Goal: Task Accomplishment & Management: Manage account settings

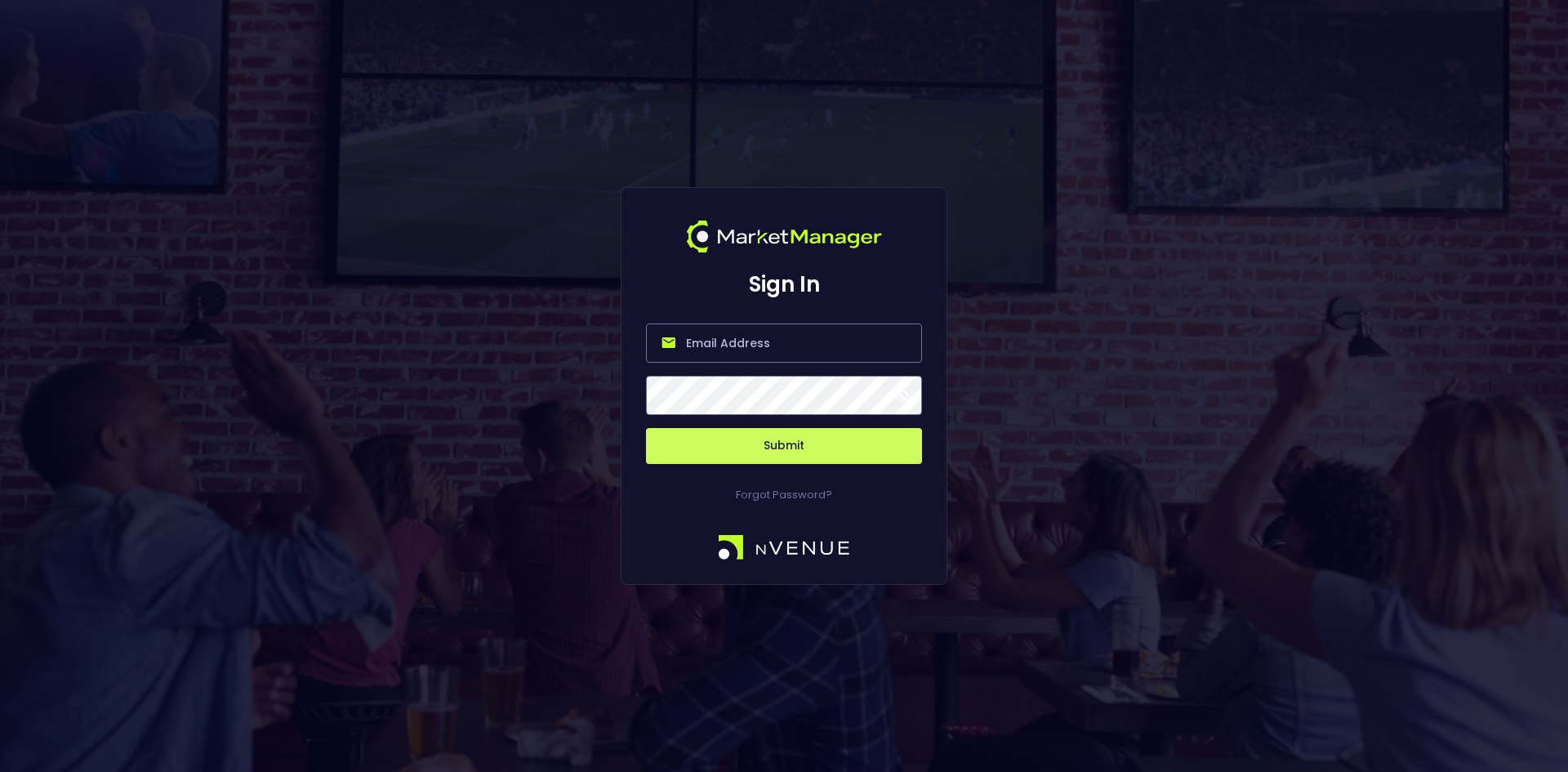
click at [715, 352] on input "email" at bounding box center [784, 342] width 276 height 39
click at [717, 347] on input "email" at bounding box center [784, 342] width 276 height 39
type input "[EMAIL_ADDRESS][DOMAIN_NAME]"
click at [646, 428] on button "Submit" at bounding box center [784, 445] width 276 height 35
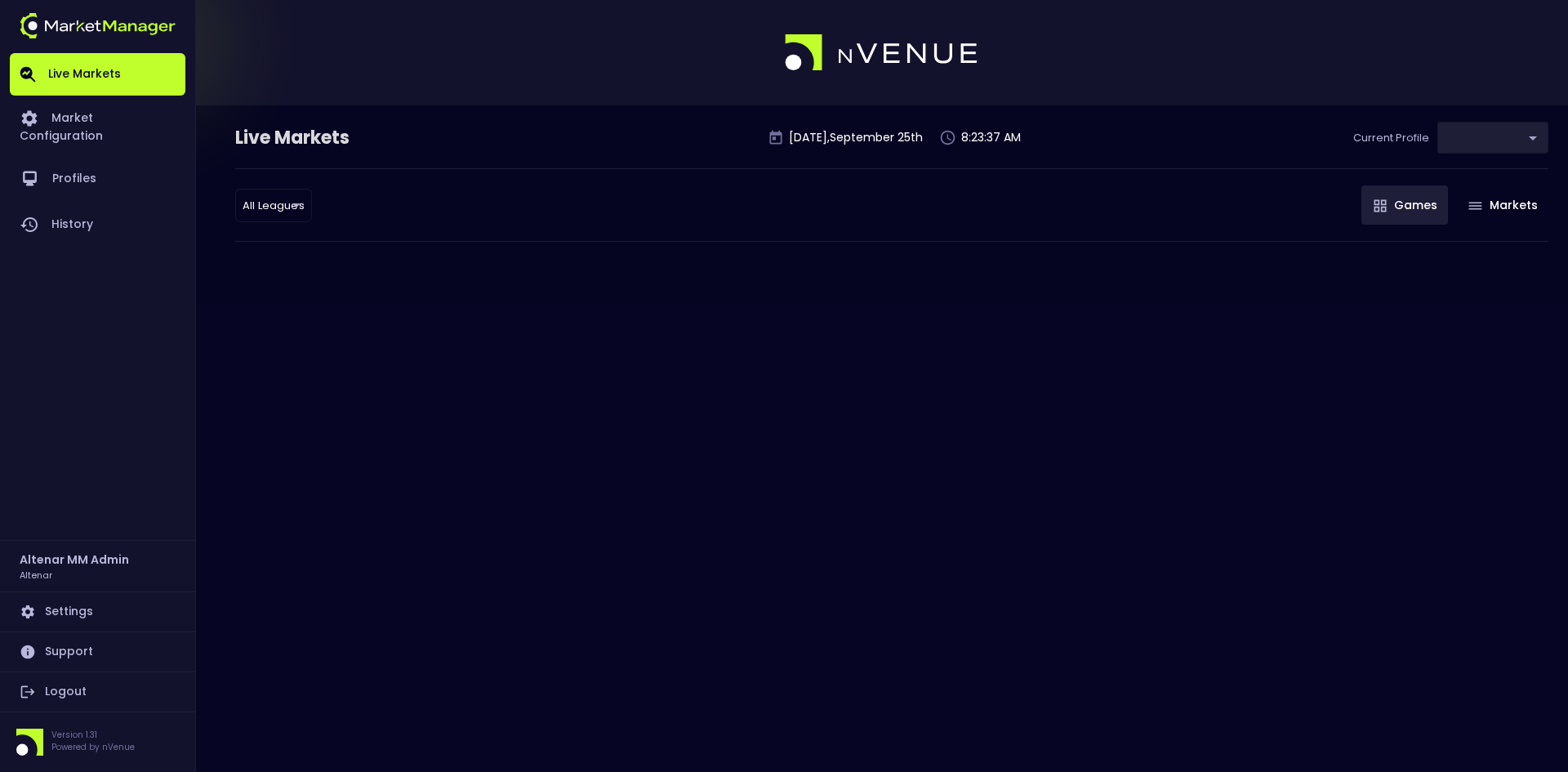
type input "3e378c7c-1af9-47c7-9bdf-361c59b071c3"
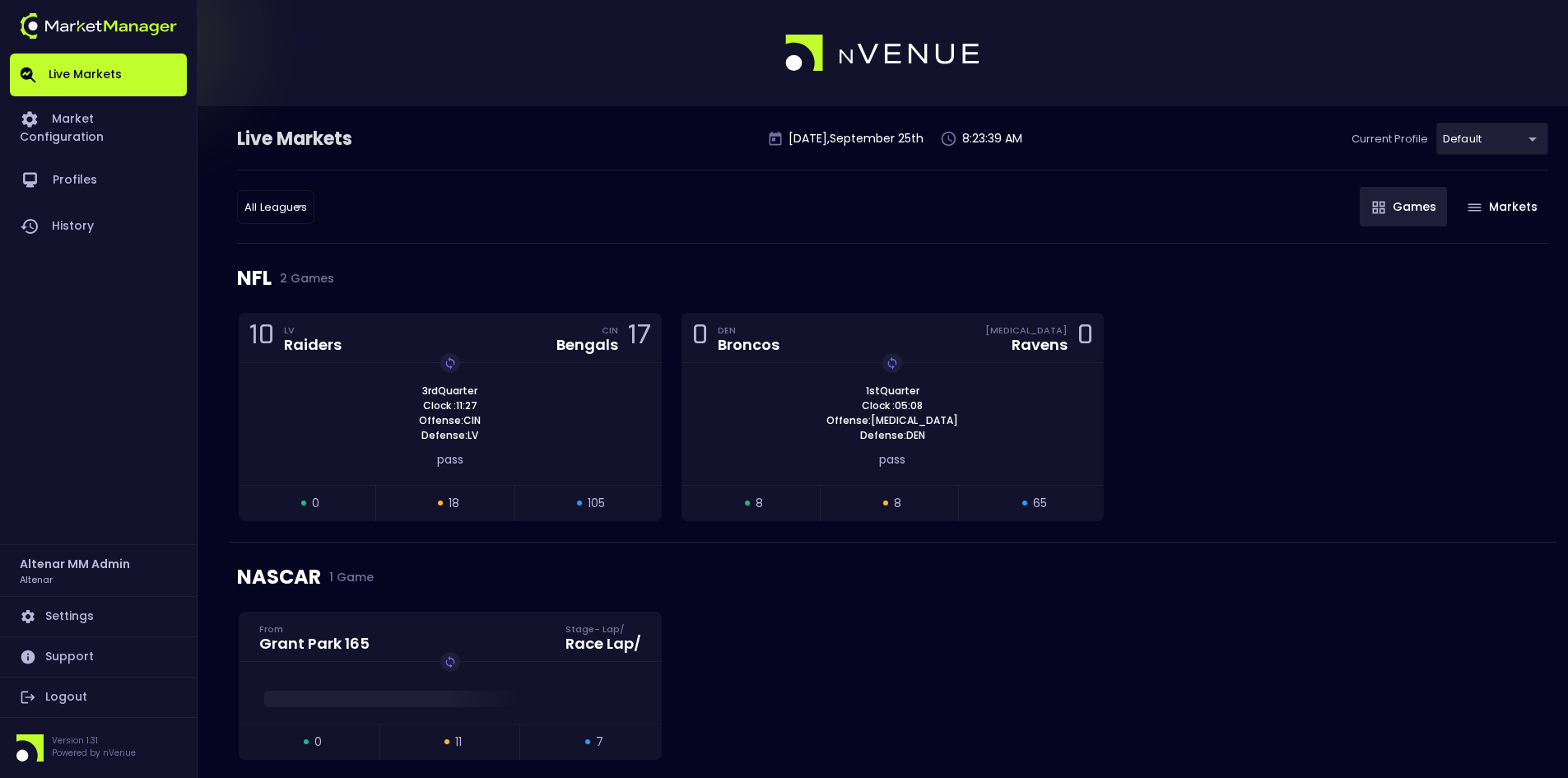
click at [1495, 145] on body "Live Markets Market Configuration Profiles History Altenar MM Admin Altenar Set…" at bounding box center [784, 788] width 1568 height 1576
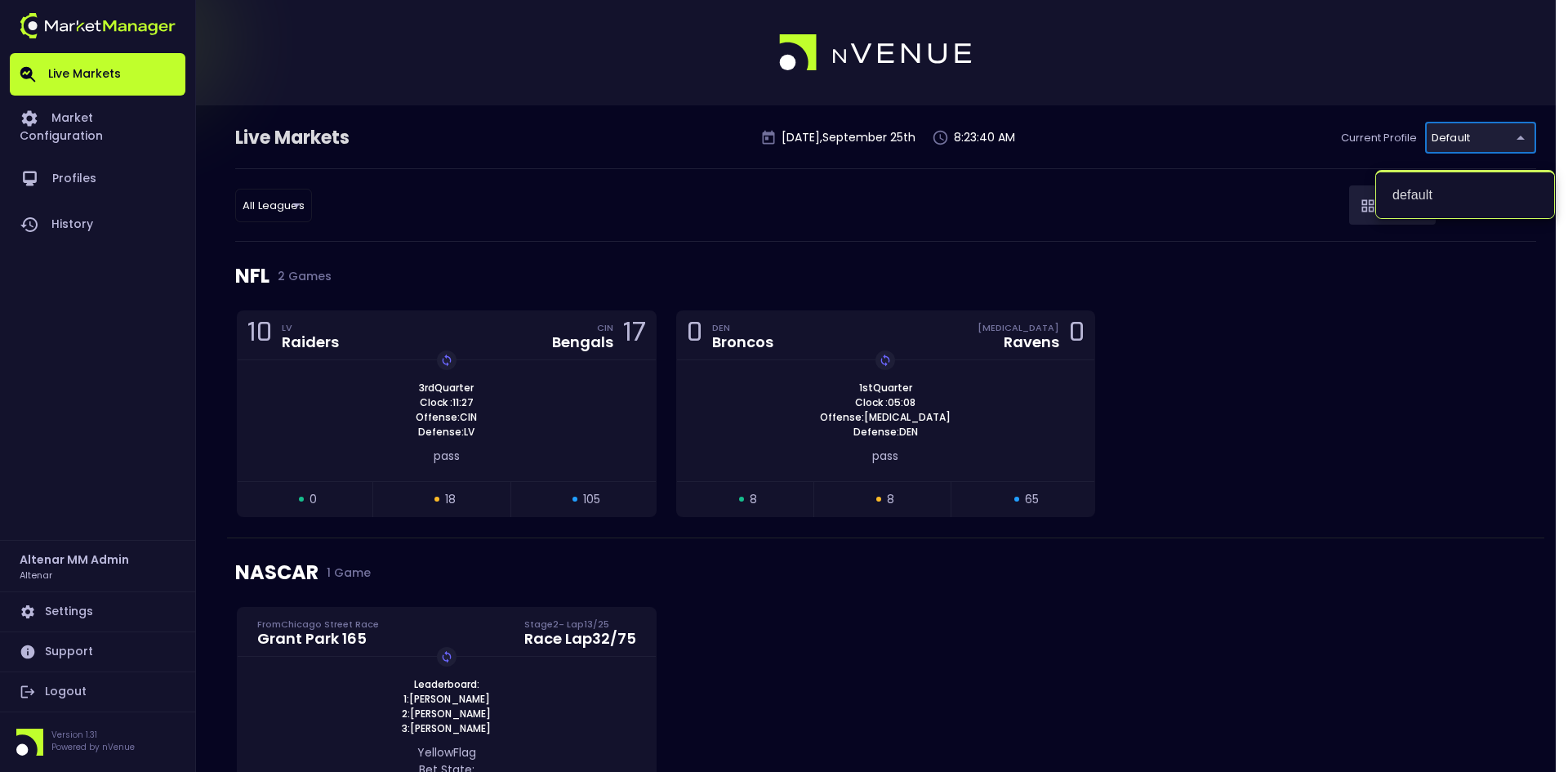
click at [1158, 197] on div at bounding box center [784, 386] width 1568 height 772
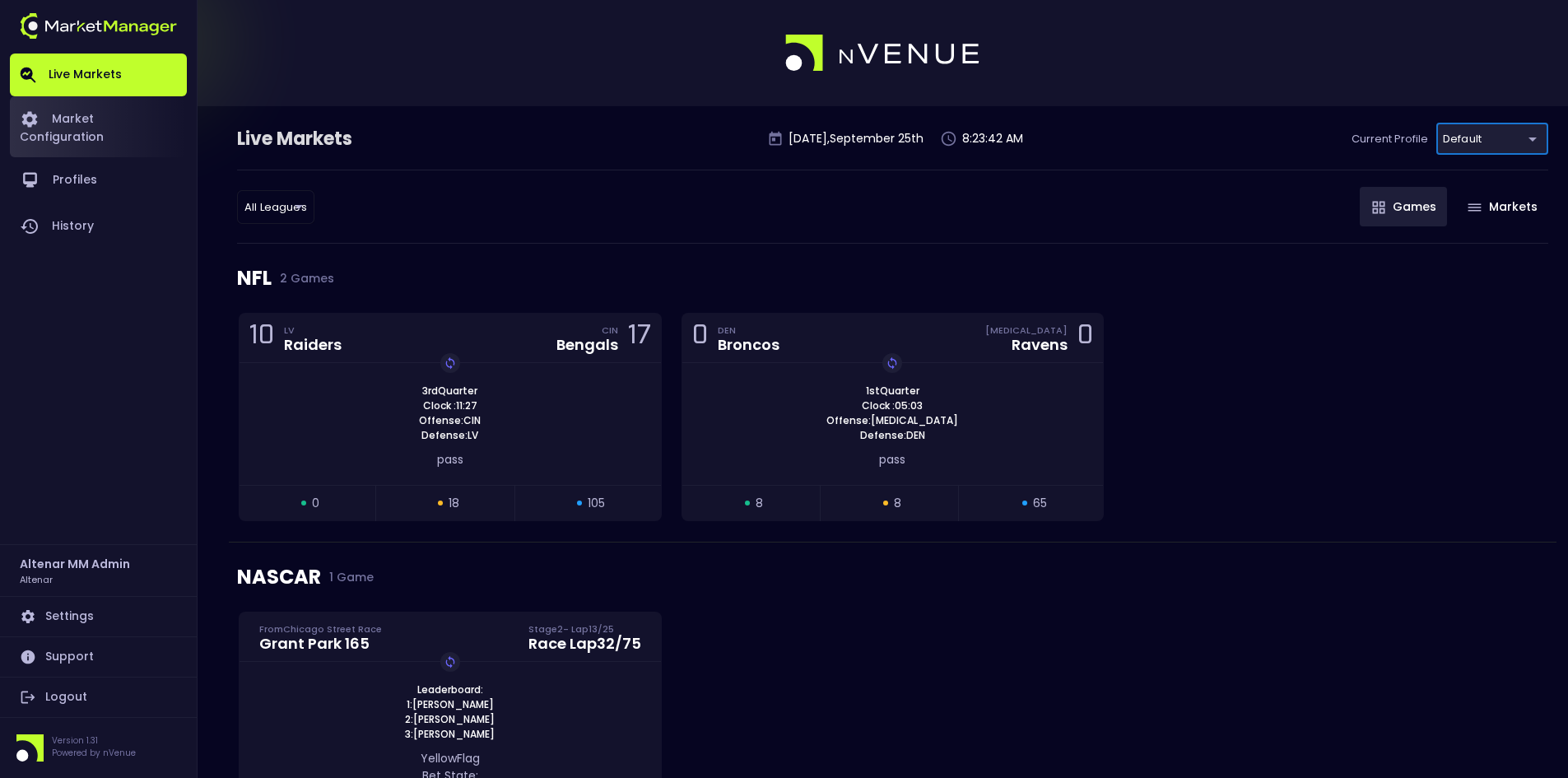
click at [126, 120] on link "Market Configuration" at bounding box center [98, 127] width 177 height 61
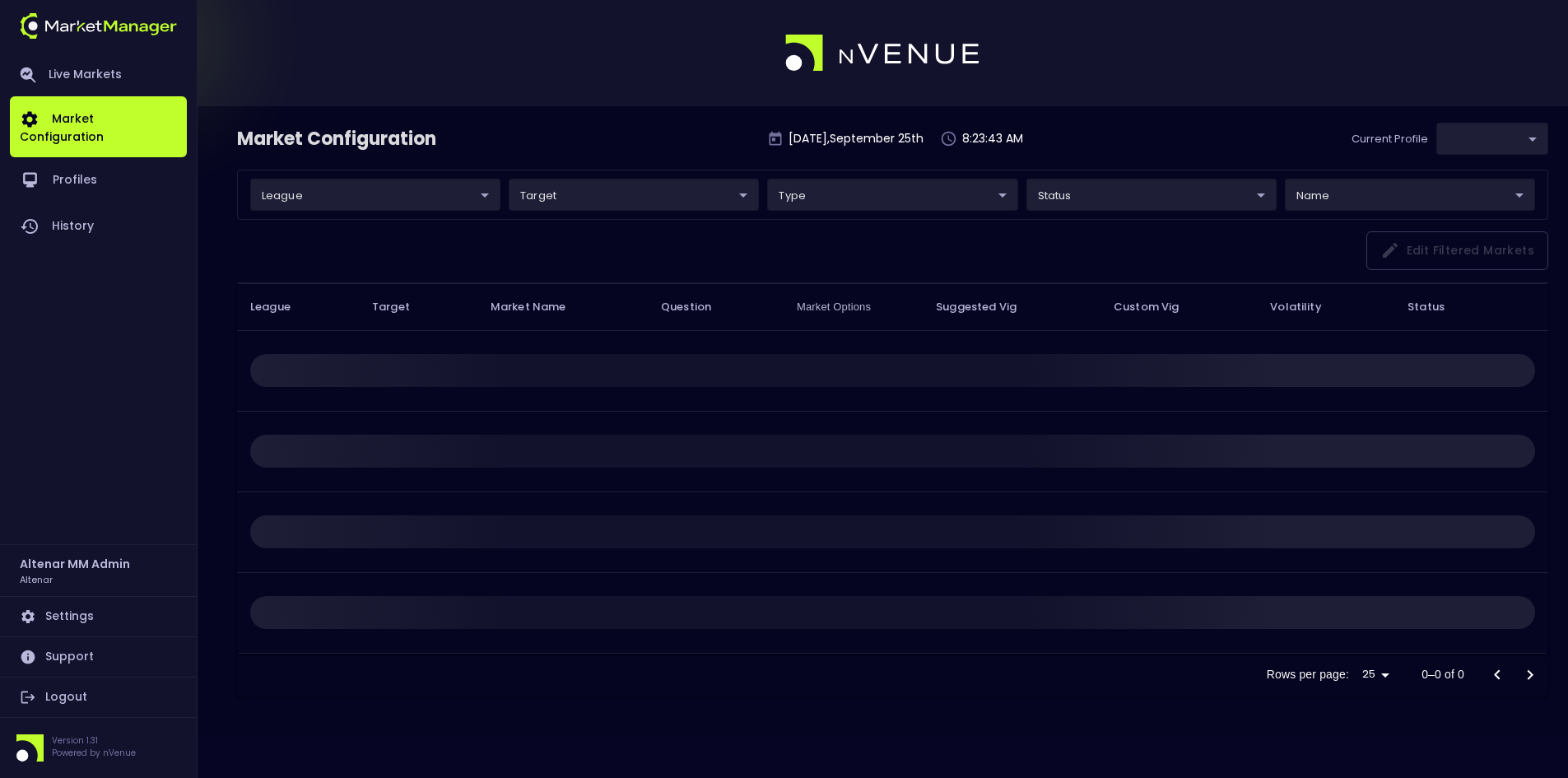
type input "3e378c7c-1af9-47c7-9bdf-361c59b071c3"
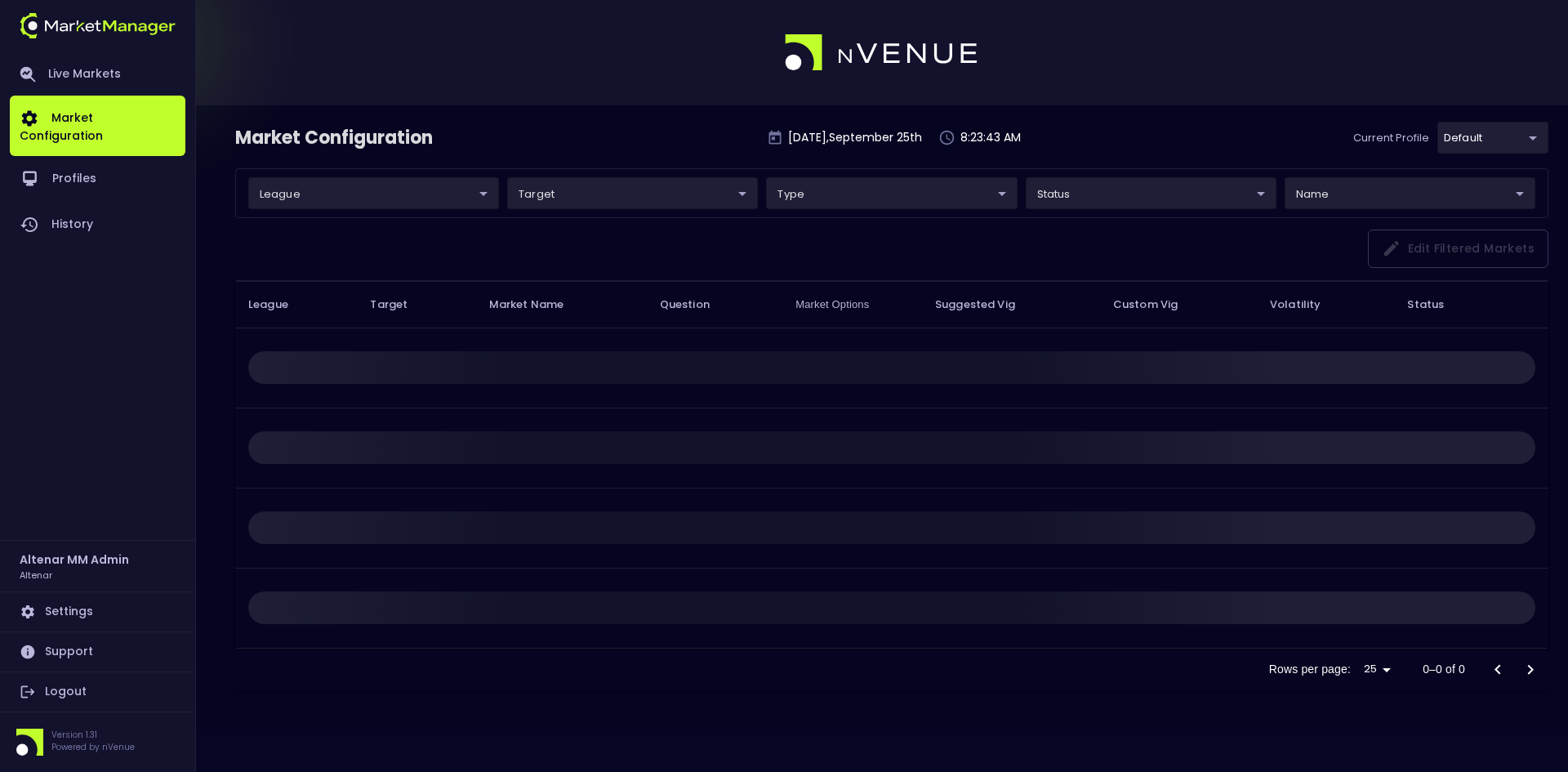
click at [339, 197] on body "Live Markets Market Configuration Profiles History Altenar MM Admin Altenar Set…" at bounding box center [784, 386] width 1568 height 772
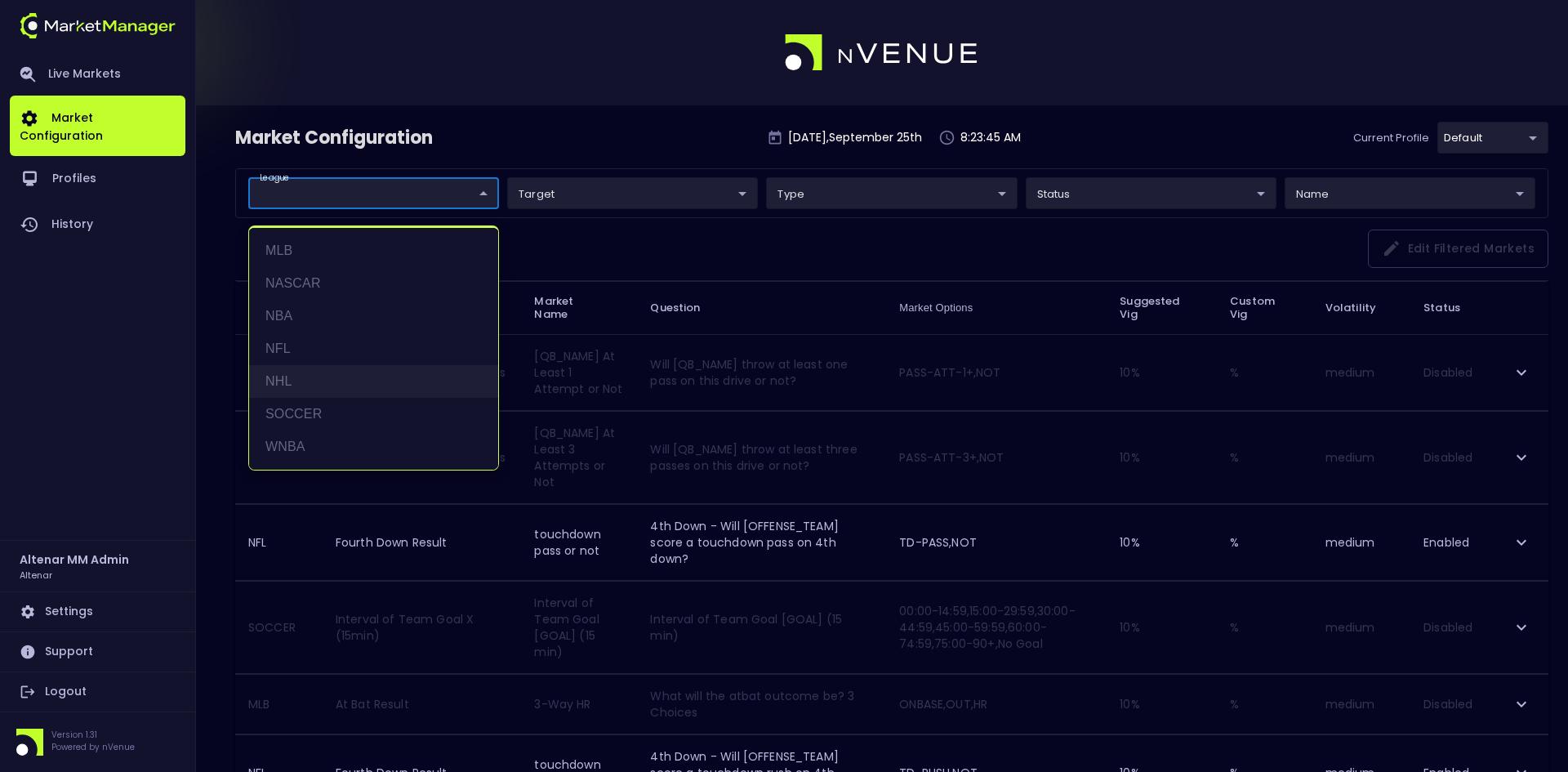
click at [275, 386] on li "NHL" at bounding box center [374, 382] width 249 height 33
type input "NHL"
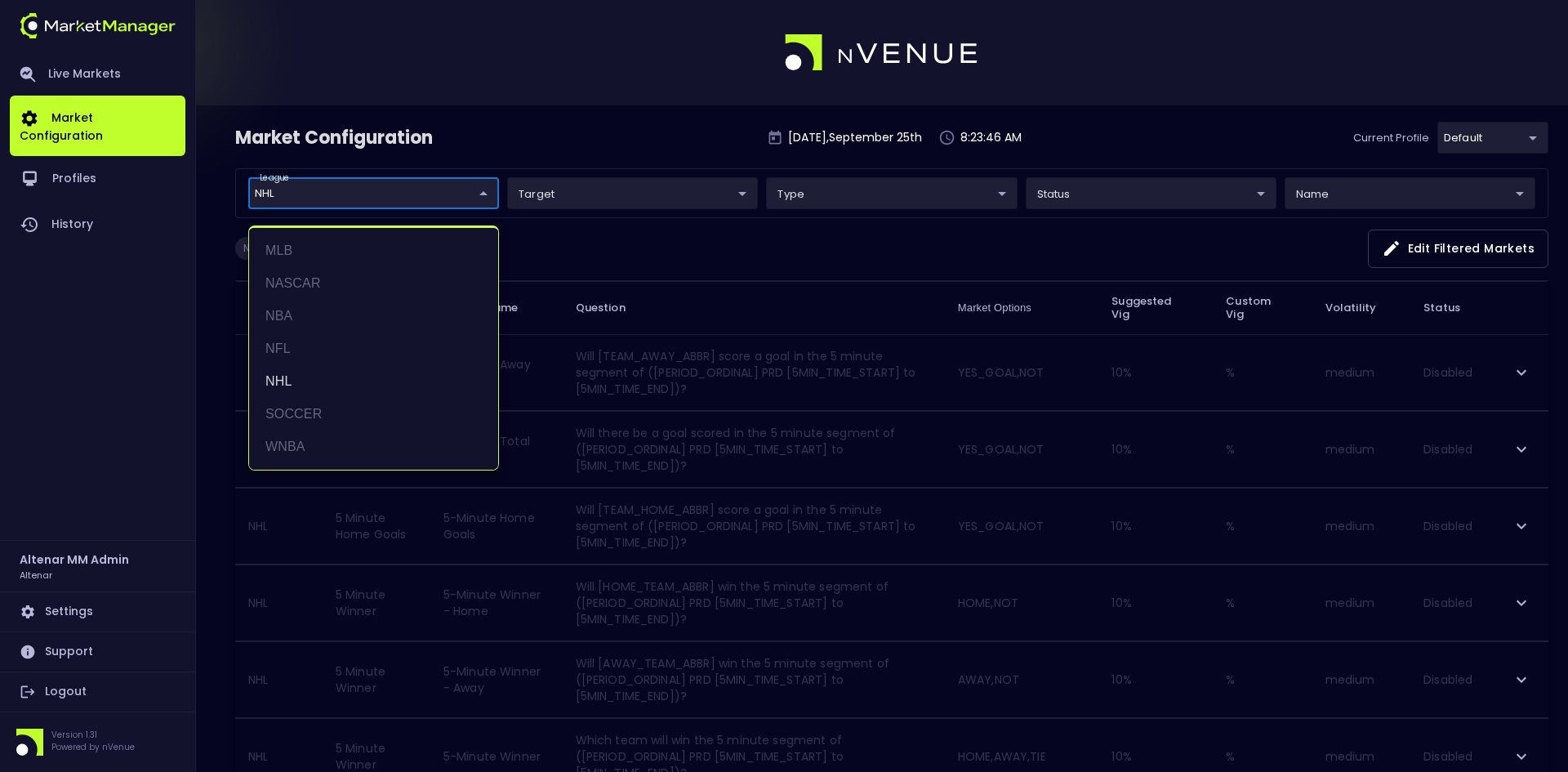
click at [628, 125] on div at bounding box center [784, 386] width 1568 height 772
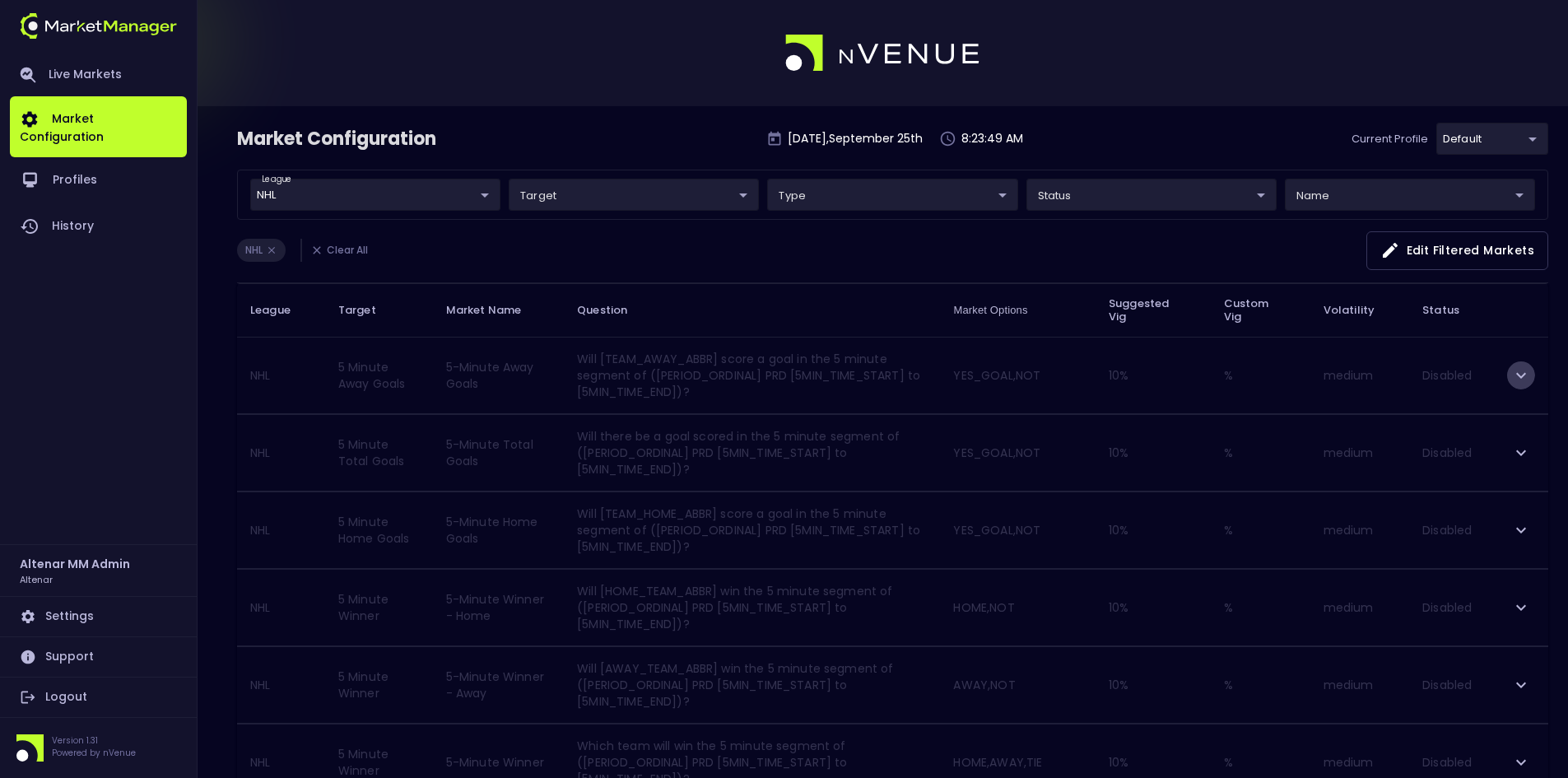
click at [1530, 375] on icon "expand row" at bounding box center [1521, 375] width 19 height 19
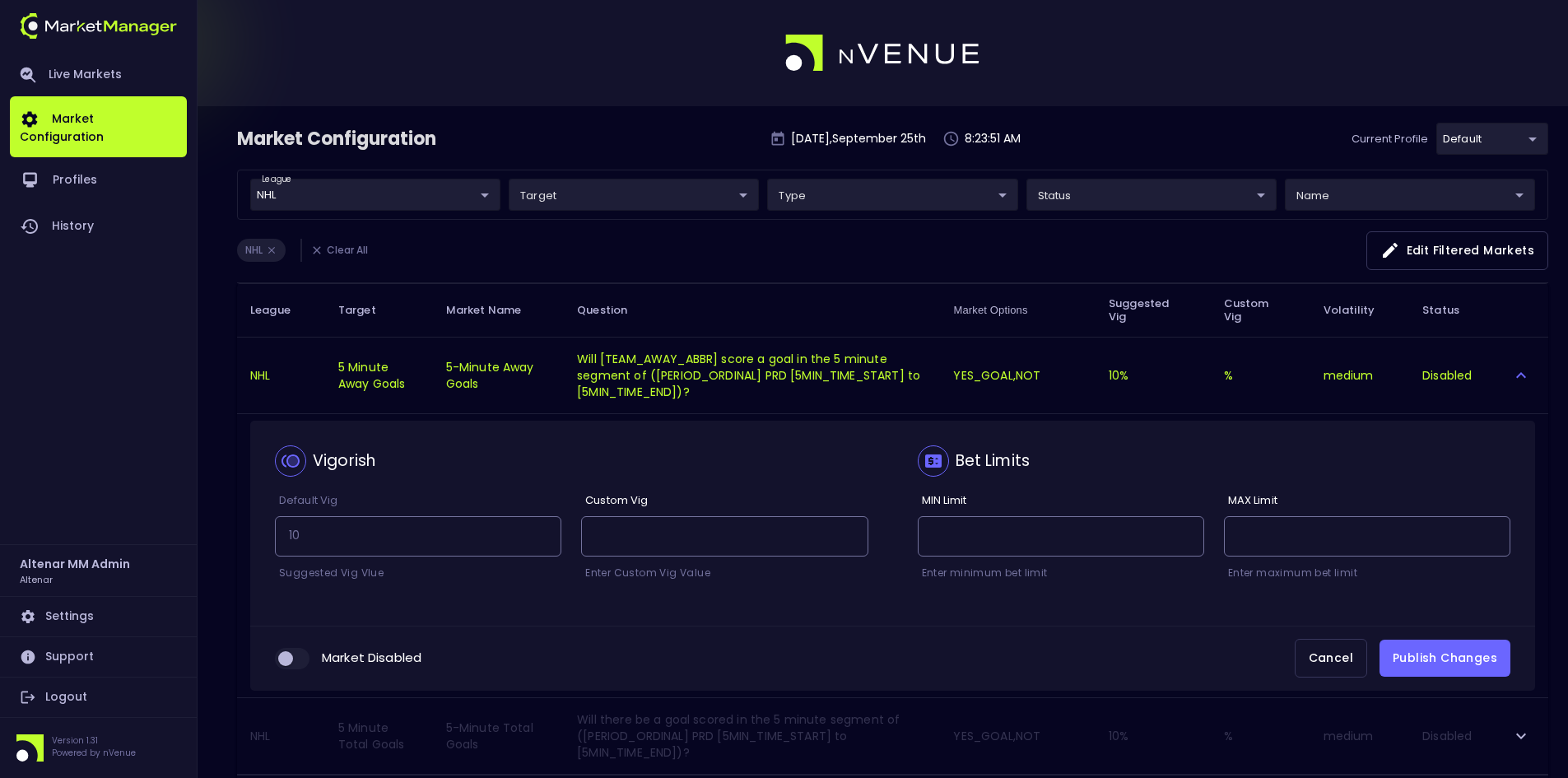
click at [302, 657] on input "collapsible table" at bounding box center [286, 658] width 44 height 14
checkbox input "true"
click at [1461, 650] on button "Publish Changes" at bounding box center [1444, 658] width 130 height 37
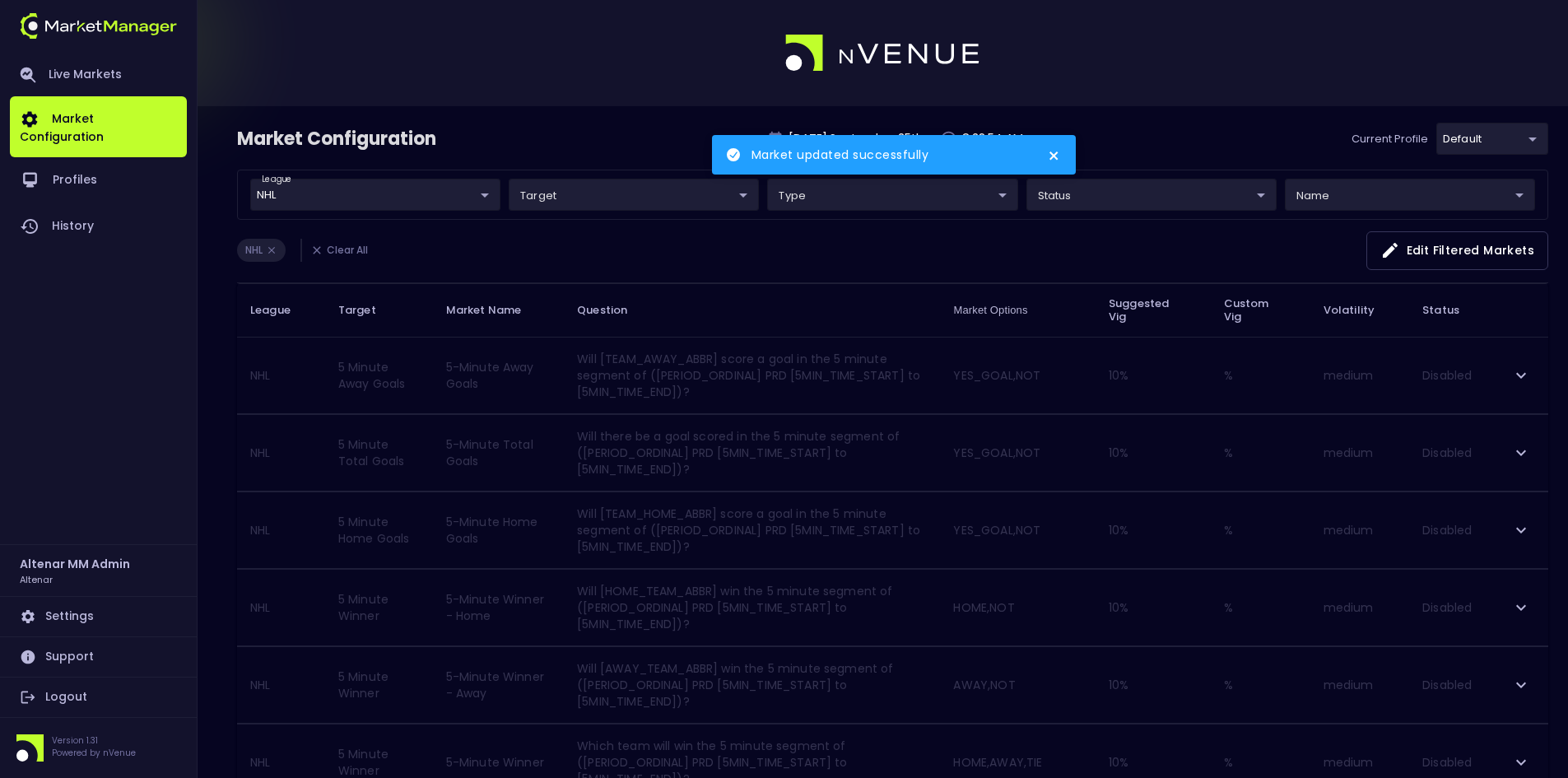
click at [1527, 377] on icon "expand row" at bounding box center [1521, 375] width 19 height 19
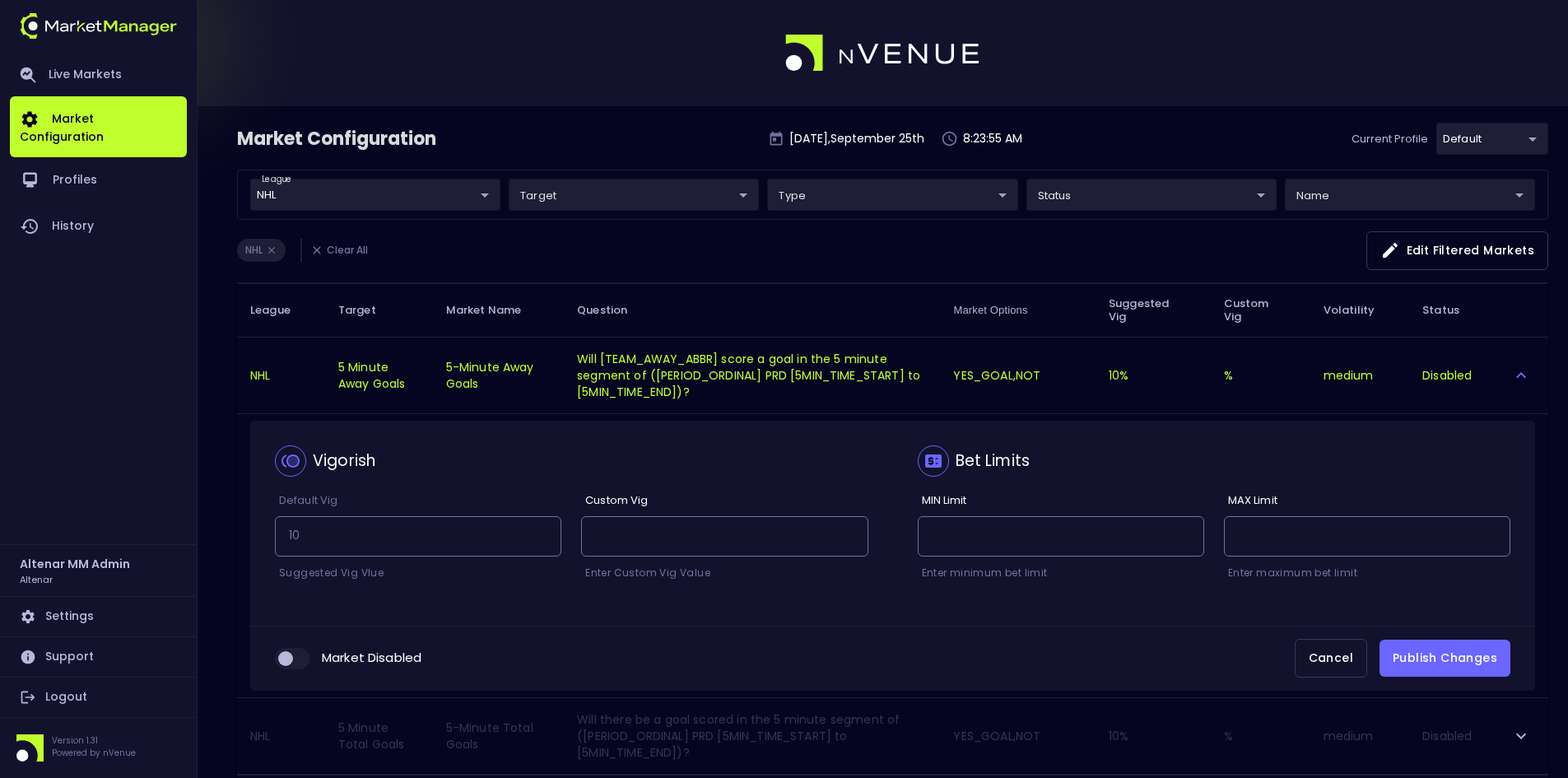
click at [293, 662] on input "collapsible table" at bounding box center [286, 658] width 44 height 14
checkbox input "true"
click at [1441, 658] on button "Publish Changes" at bounding box center [1444, 658] width 130 height 37
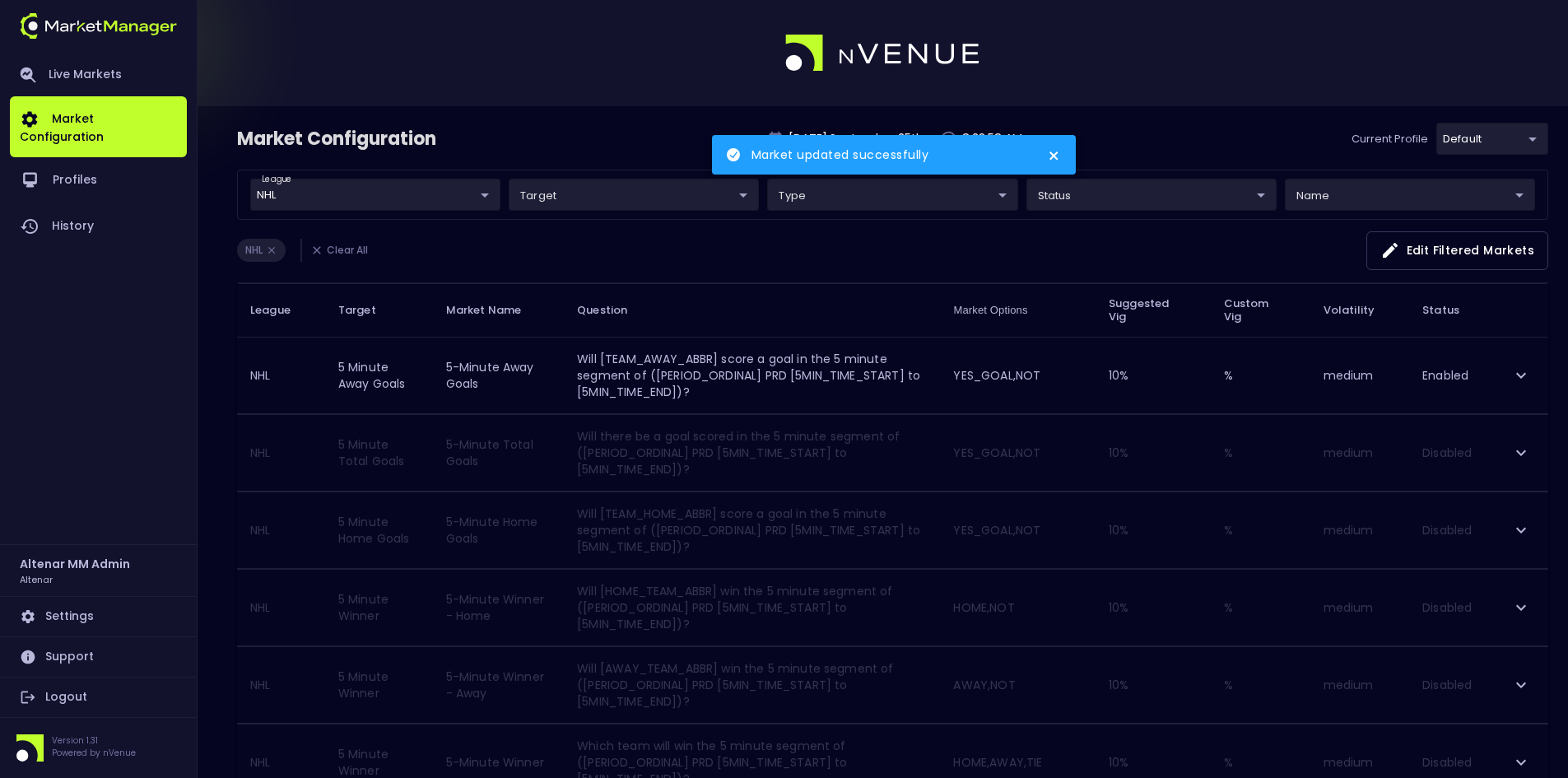
click at [1516, 452] on icon "expand row" at bounding box center [1521, 452] width 19 height 19
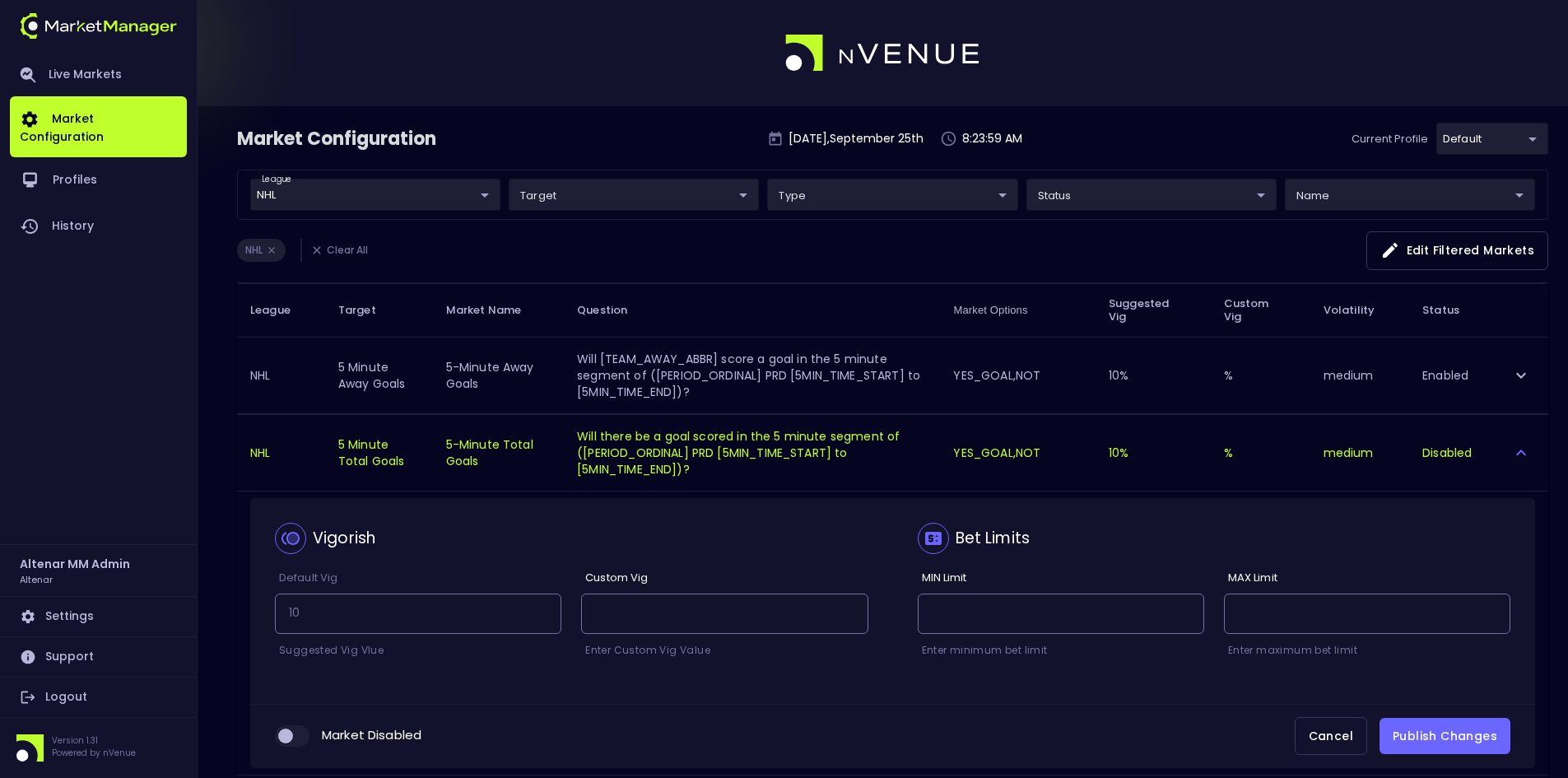
click at [289, 735] on input "collapsible table" at bounding box center [286, 735] width 44 height 14
checkbox input "true"
click at [1438, 738] on button "Publish Changes" at bounding box center [1444, 736] width 130 height 37
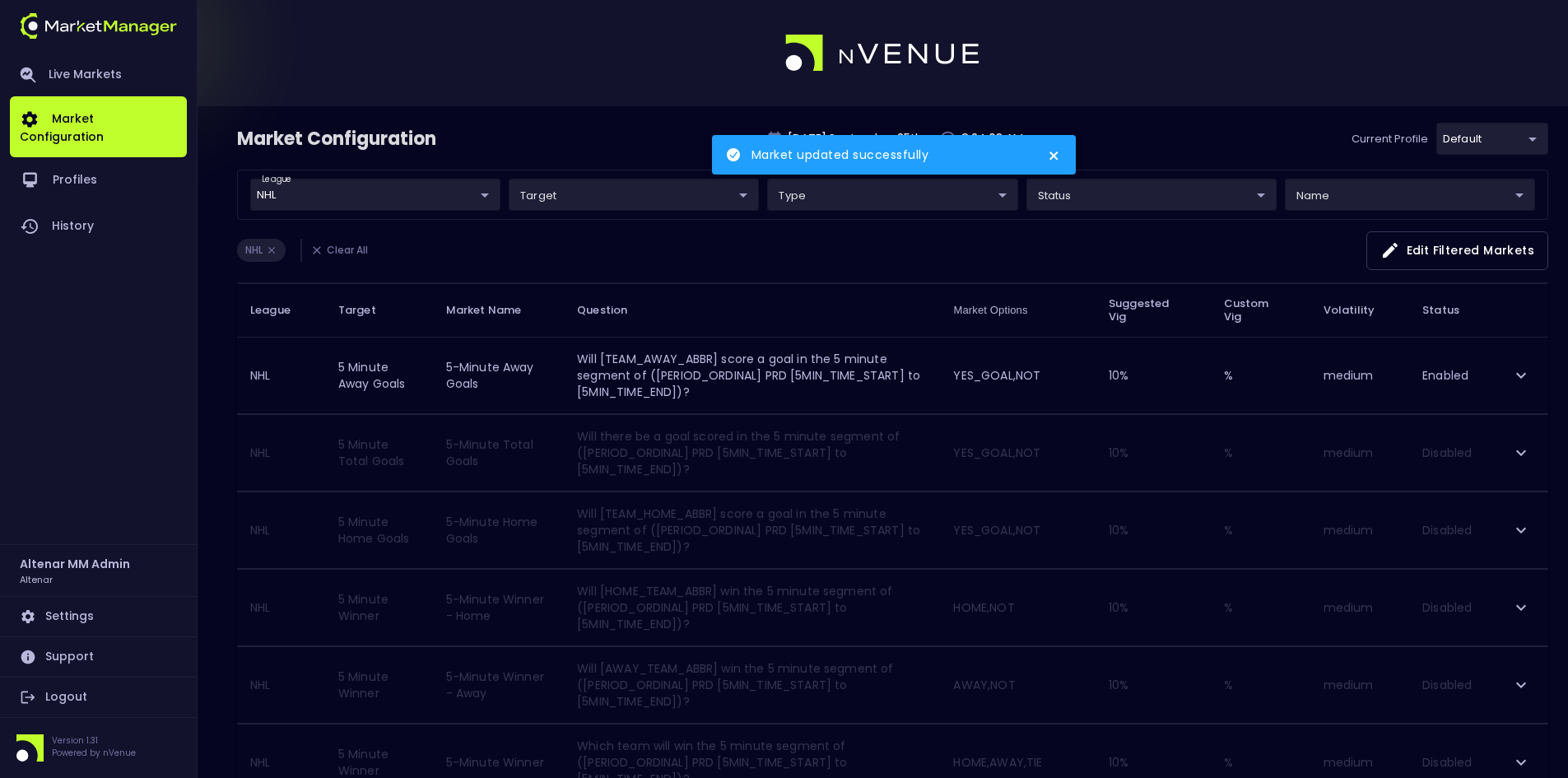
click at [1522, 449] on icon "expand row" at bounding box center [1521, 452] width 19 height 19
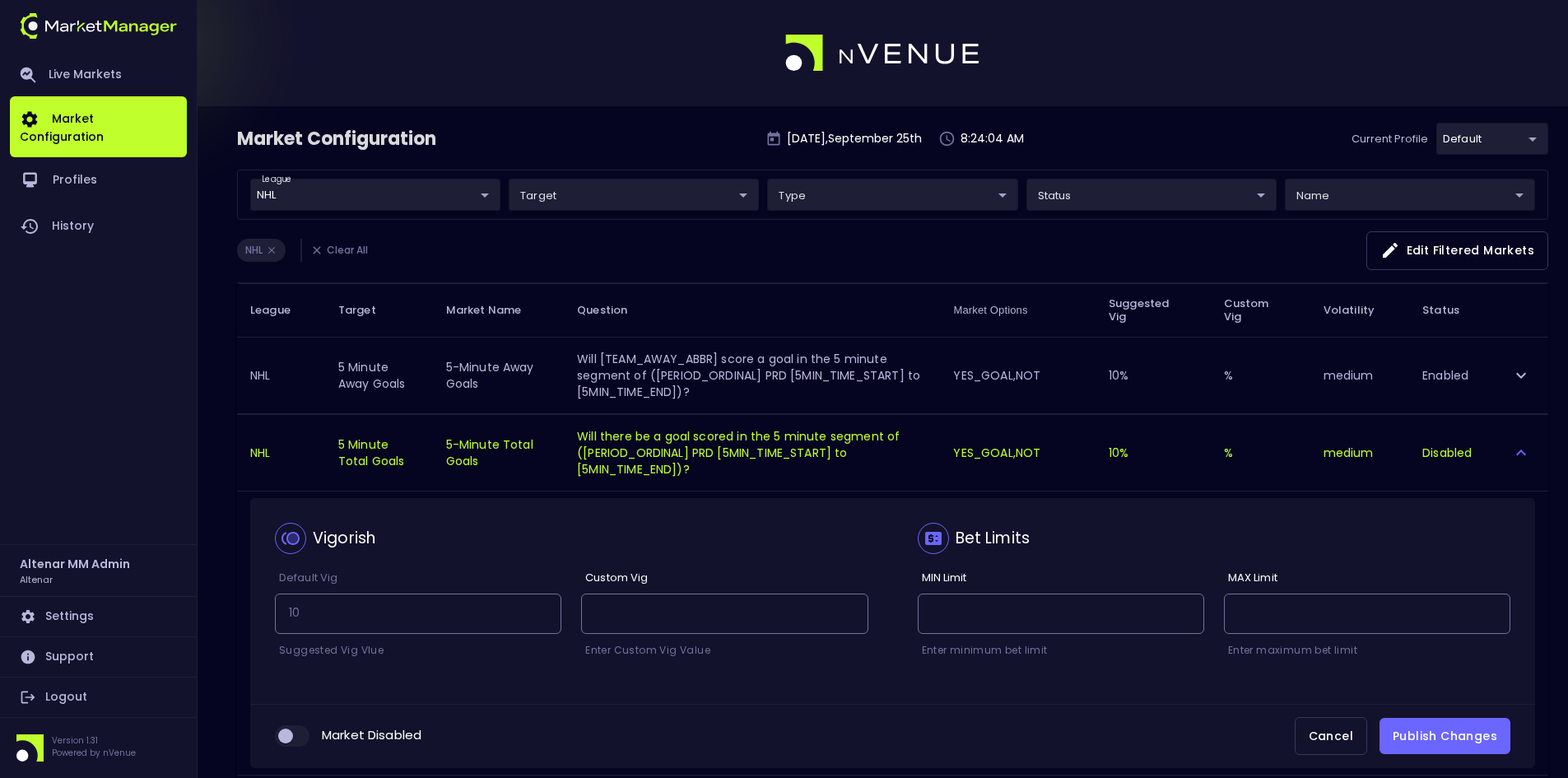
click at [297, 732] on input "collapsible table" at bounding box center [286, 735] width 44 height 14
checkbox input "true"
click at [1453, 739] on button "Publish Changes" at bounding box center [1444, 736] width 130 height 37
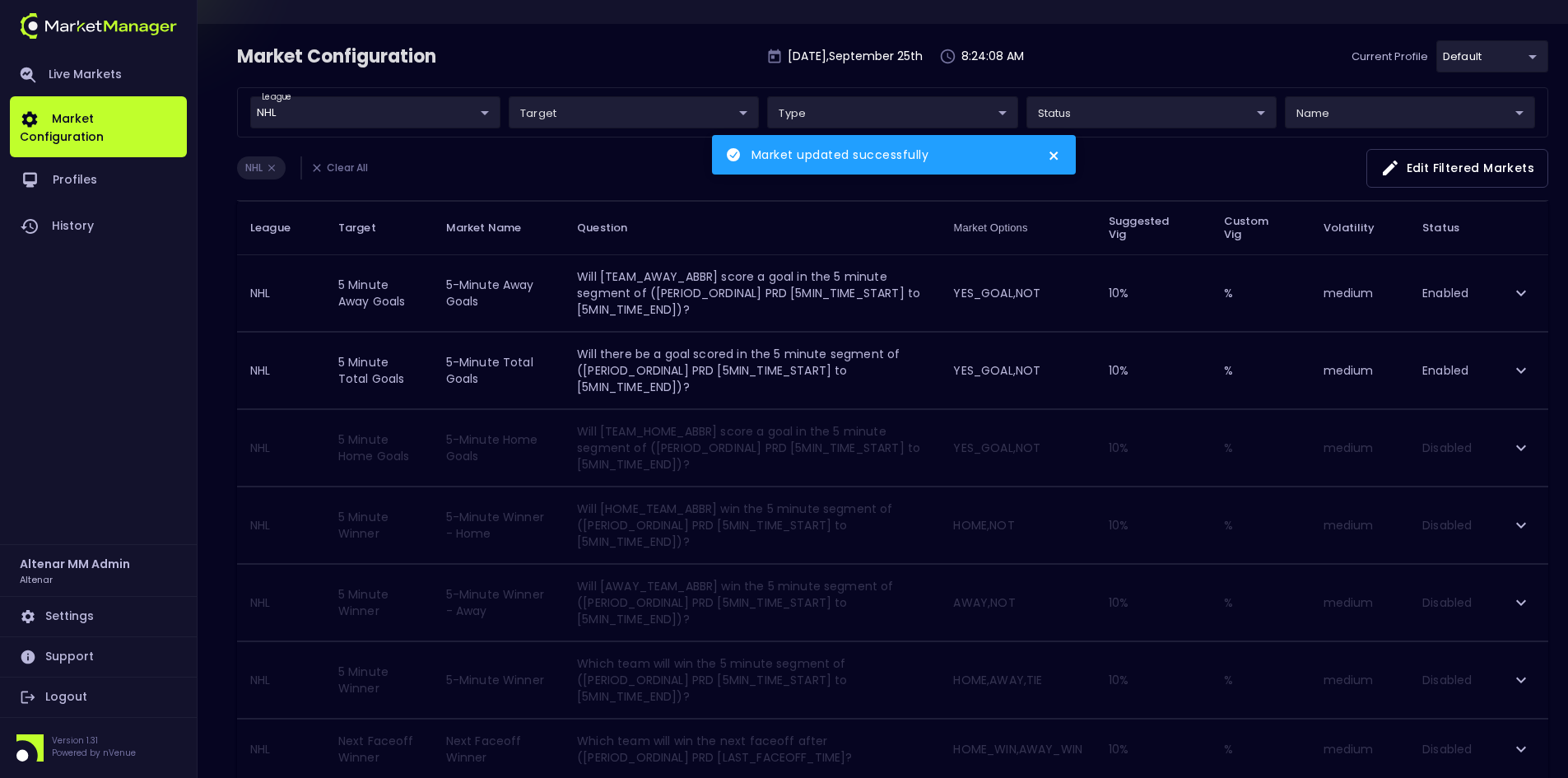
scroll to position [164, 0]
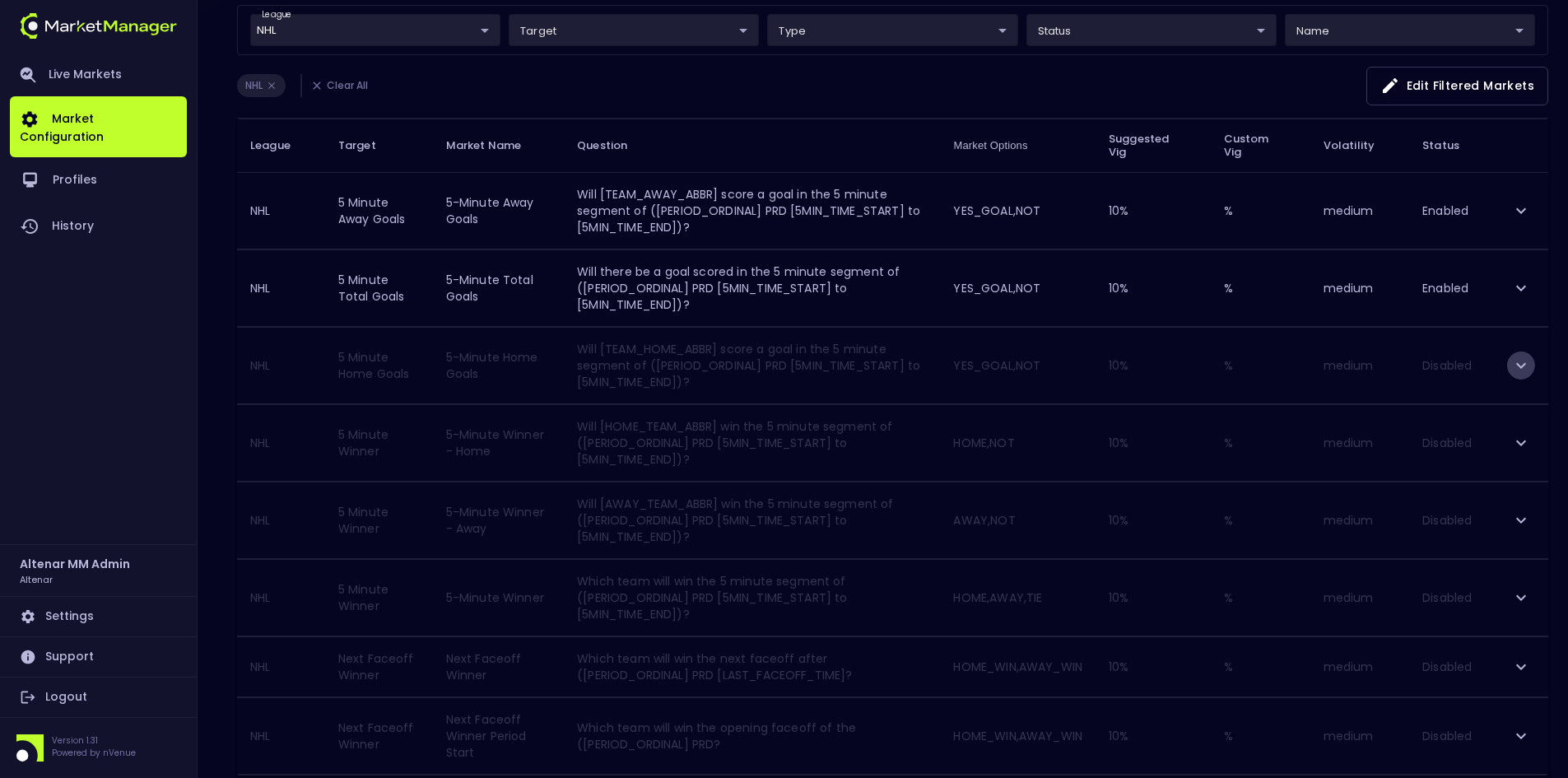
click at [1523, 362] on icon "expand row" at bounding box center [1521, 365] width 19 height 19
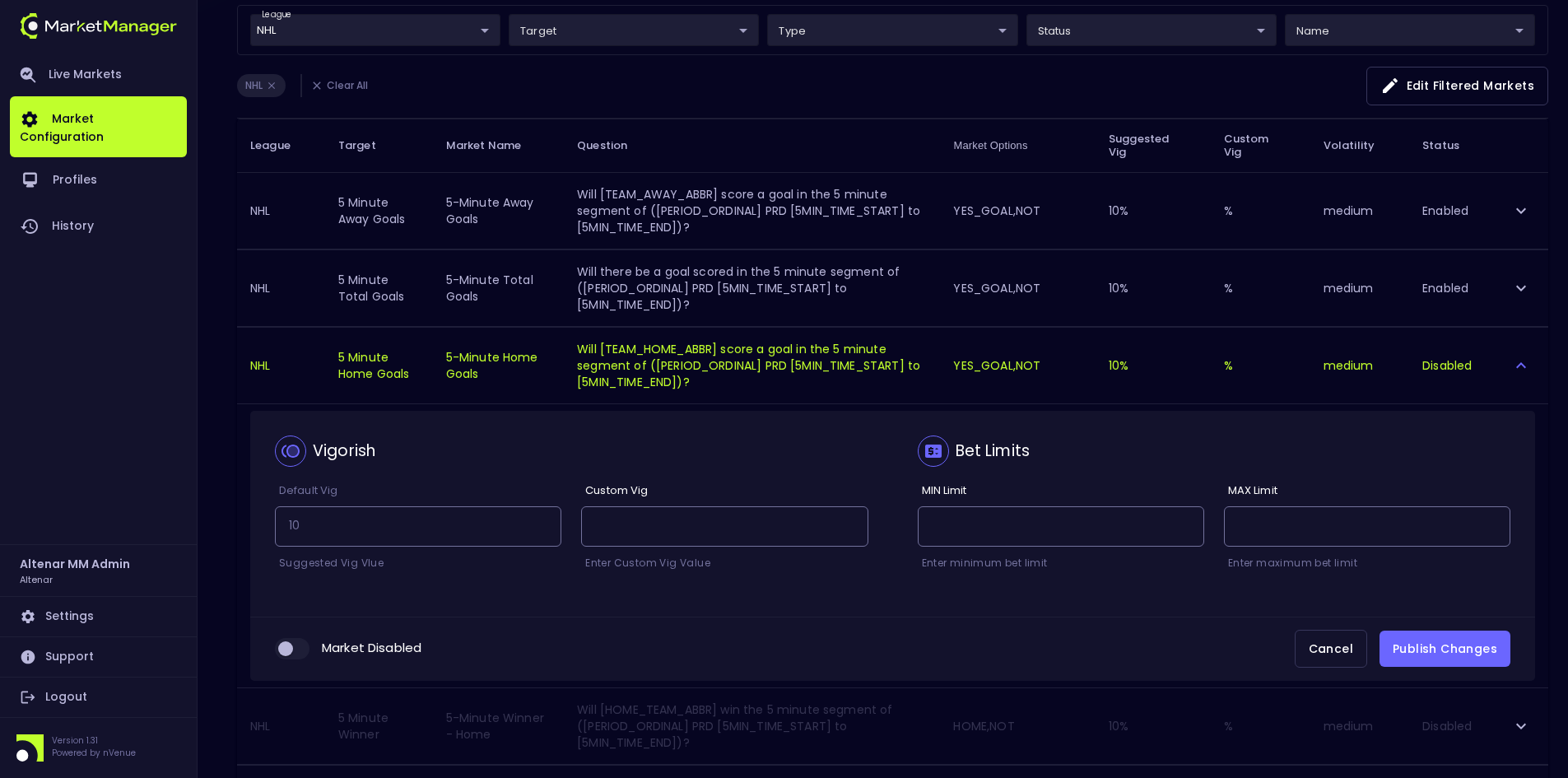
click at [298, 644] on input "collapsible table" at bounding box center [286, 648] width 44 height 14
checkbox input "true"
click at [1439, 643] on button "Publish Changes" at bounding box center [1444, 649] width 130 height 37
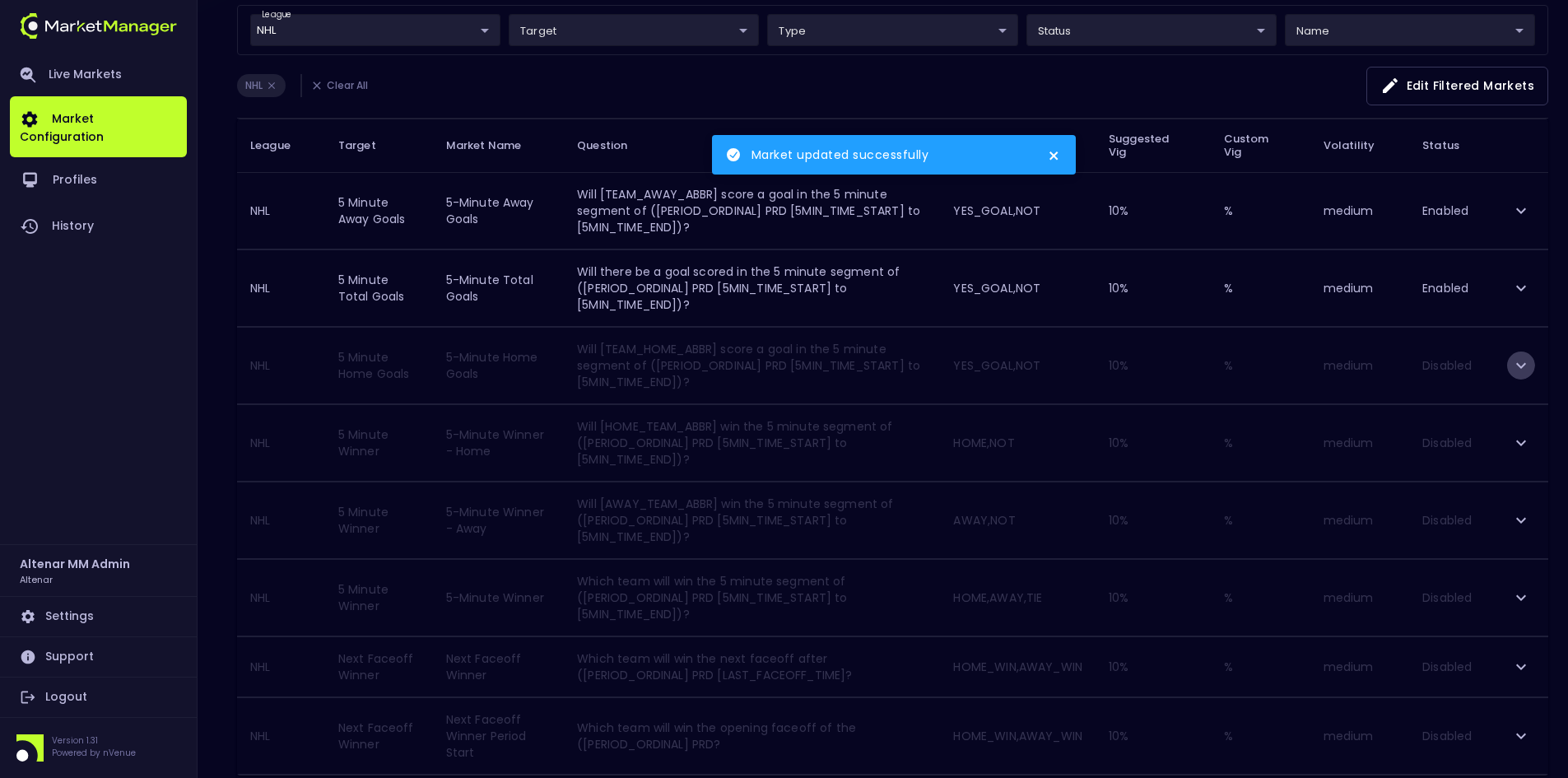
click at [1525, 368] on icon "expand row" at bounding box center [1521, 365] width 19 height 19
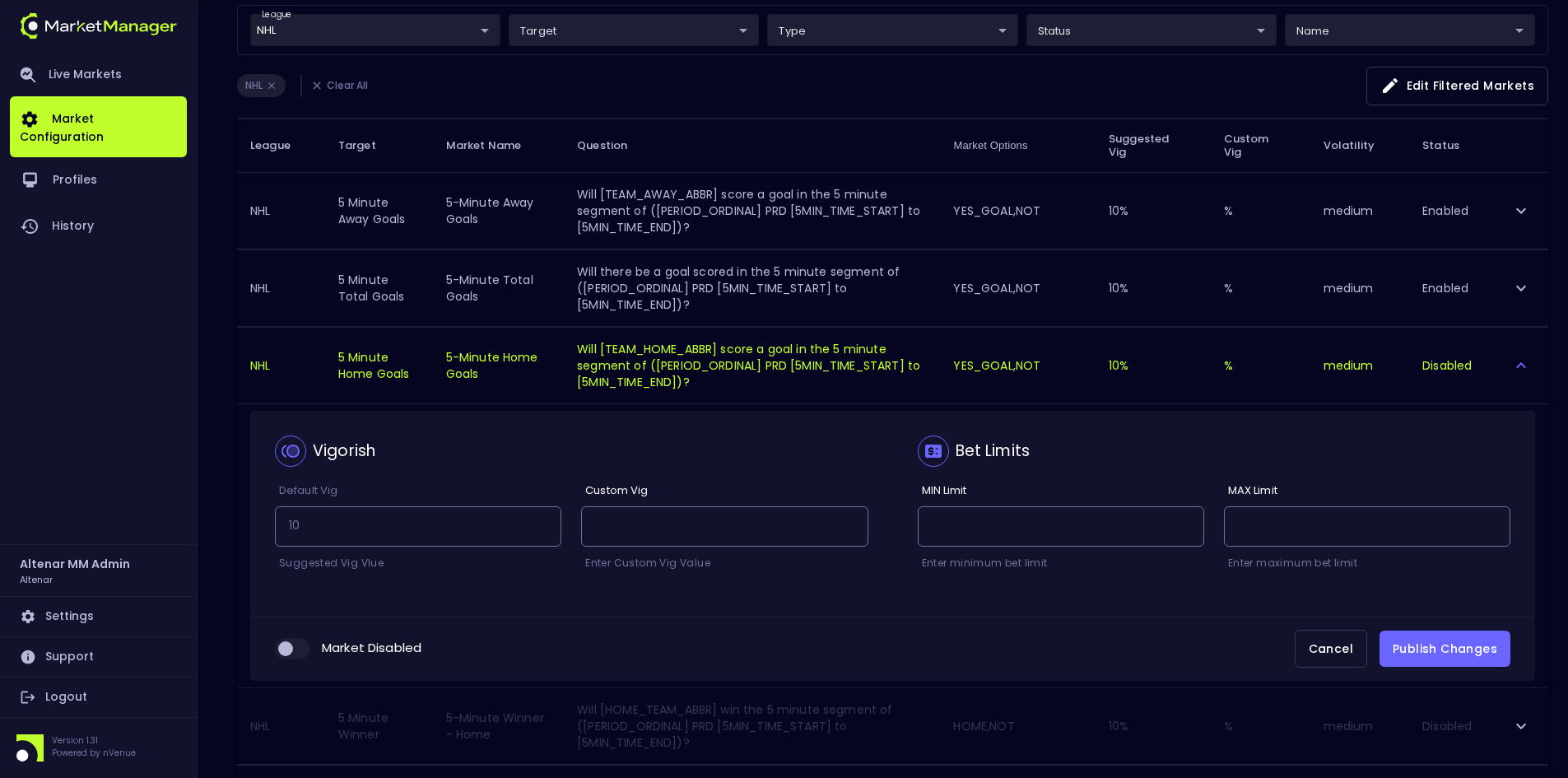
click at [303, 648] on input "collapsible table" at bounding box center [286, 648] width 44 height 14
checkbox input "true"
click at [1422, 647] on button "Publish Changes" at bounding box center [1444, 649] width 130 height 37
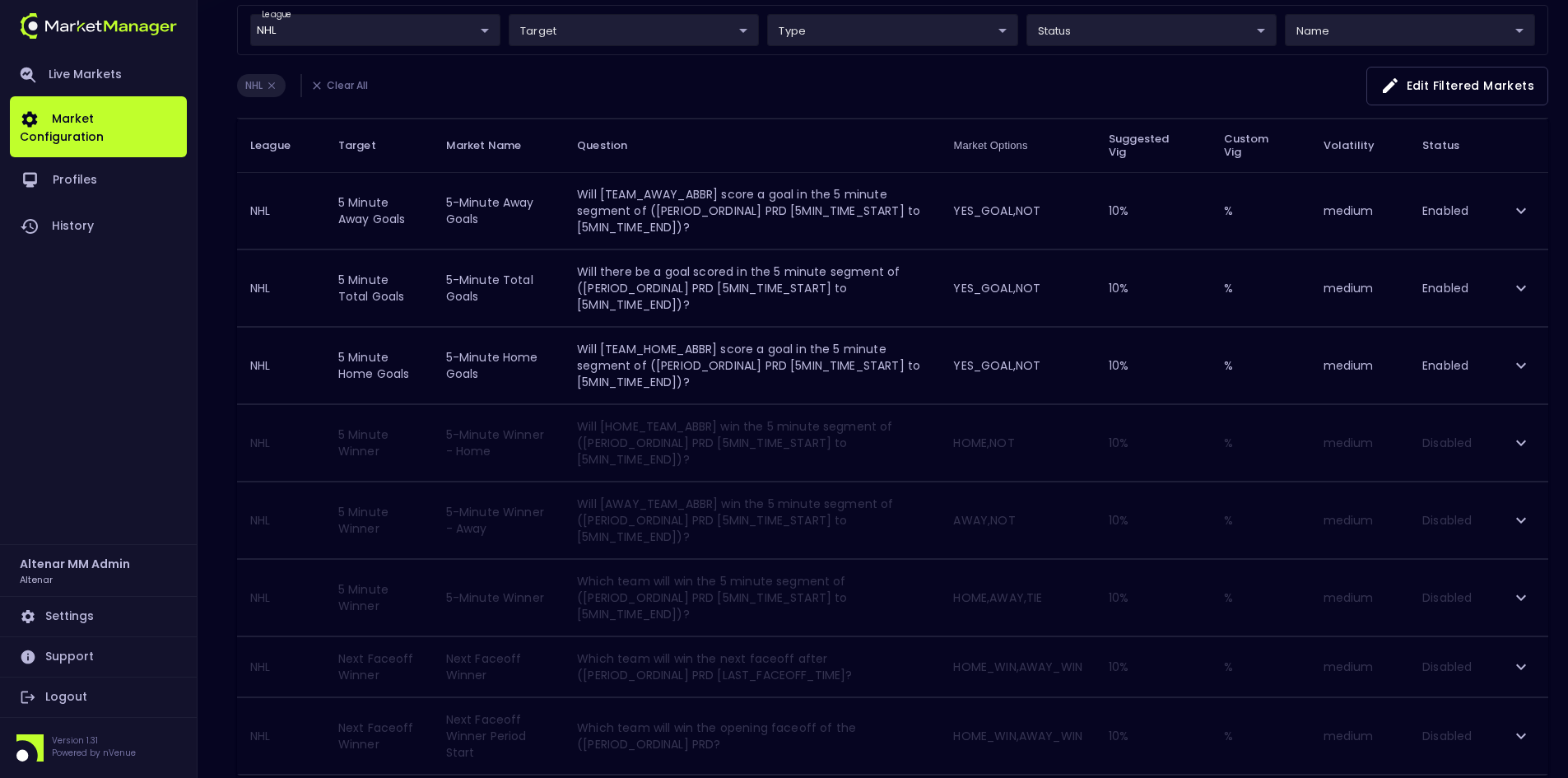
scroll to position [245, 0]
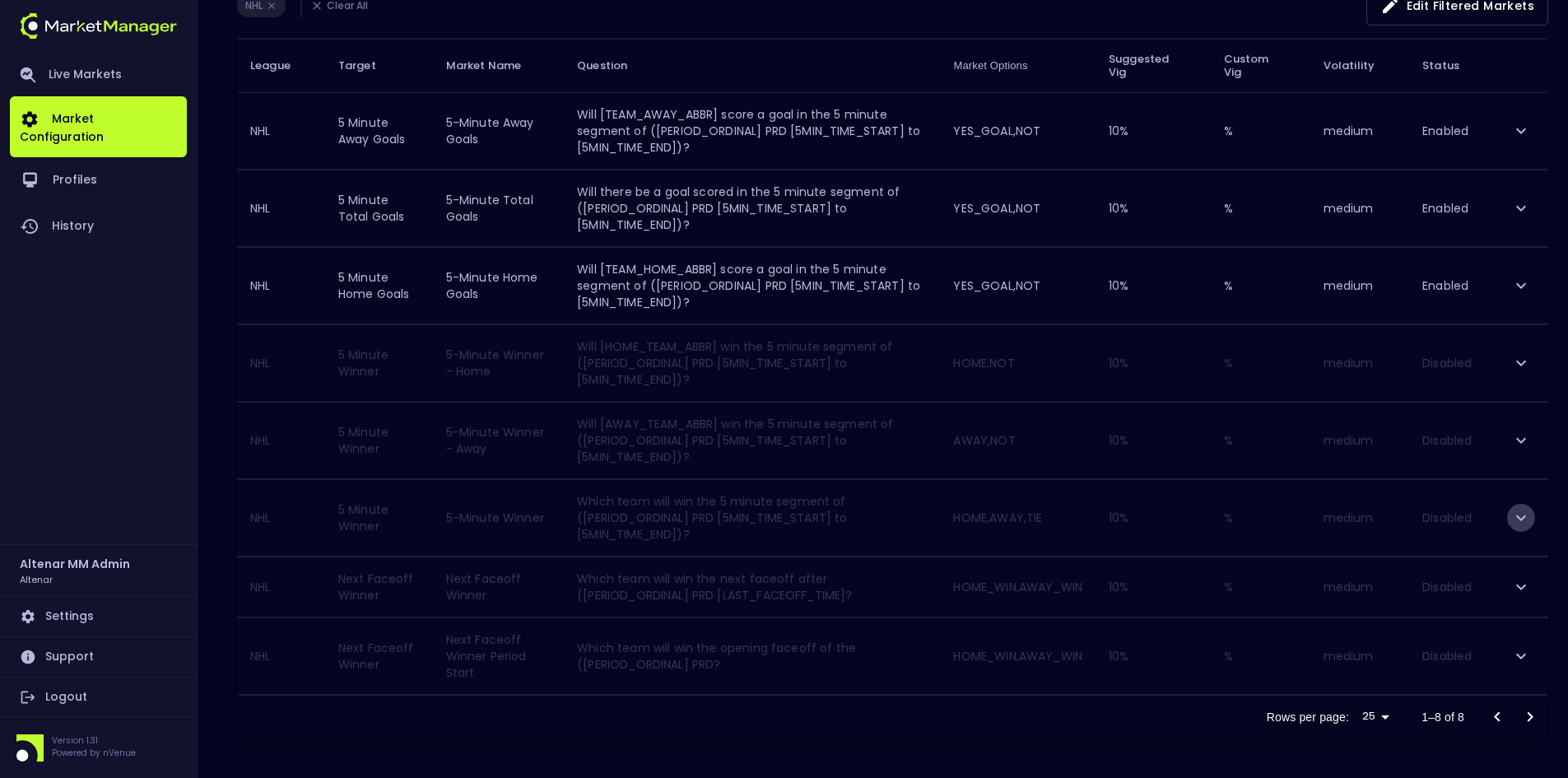
click at [1517, 520] on icon "expand row" at bounding box center [1521, 518] width 19 height 19
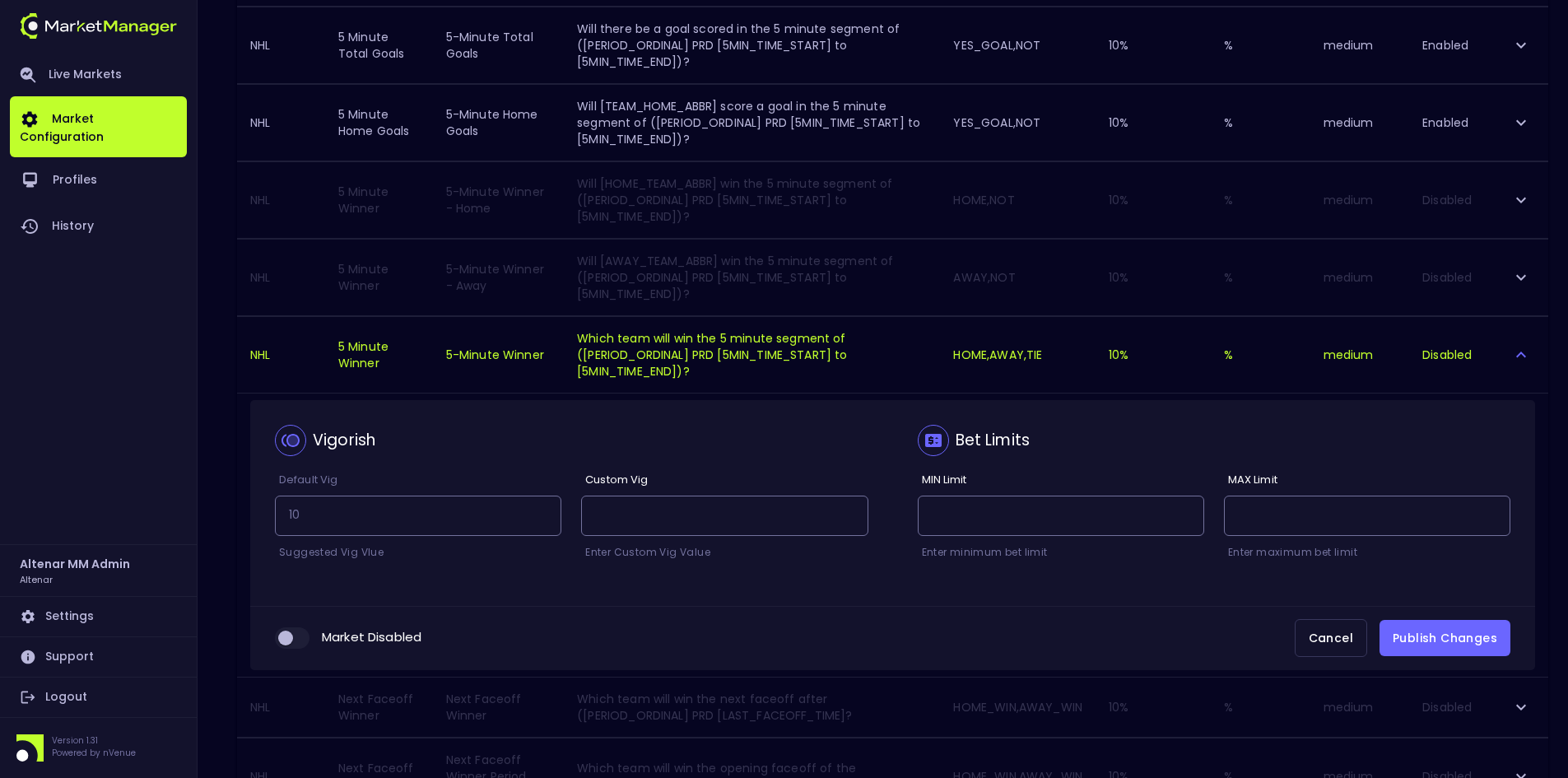
scroll to position [409, 0]
click at [296, 639] on input "collapsible table" at bounding box center [286, 636] width 44 height 14
checkbox input "true"
click at [1469, 636] on button "Publish Changes" at bounding box center [1444, 637] width 130 height 37
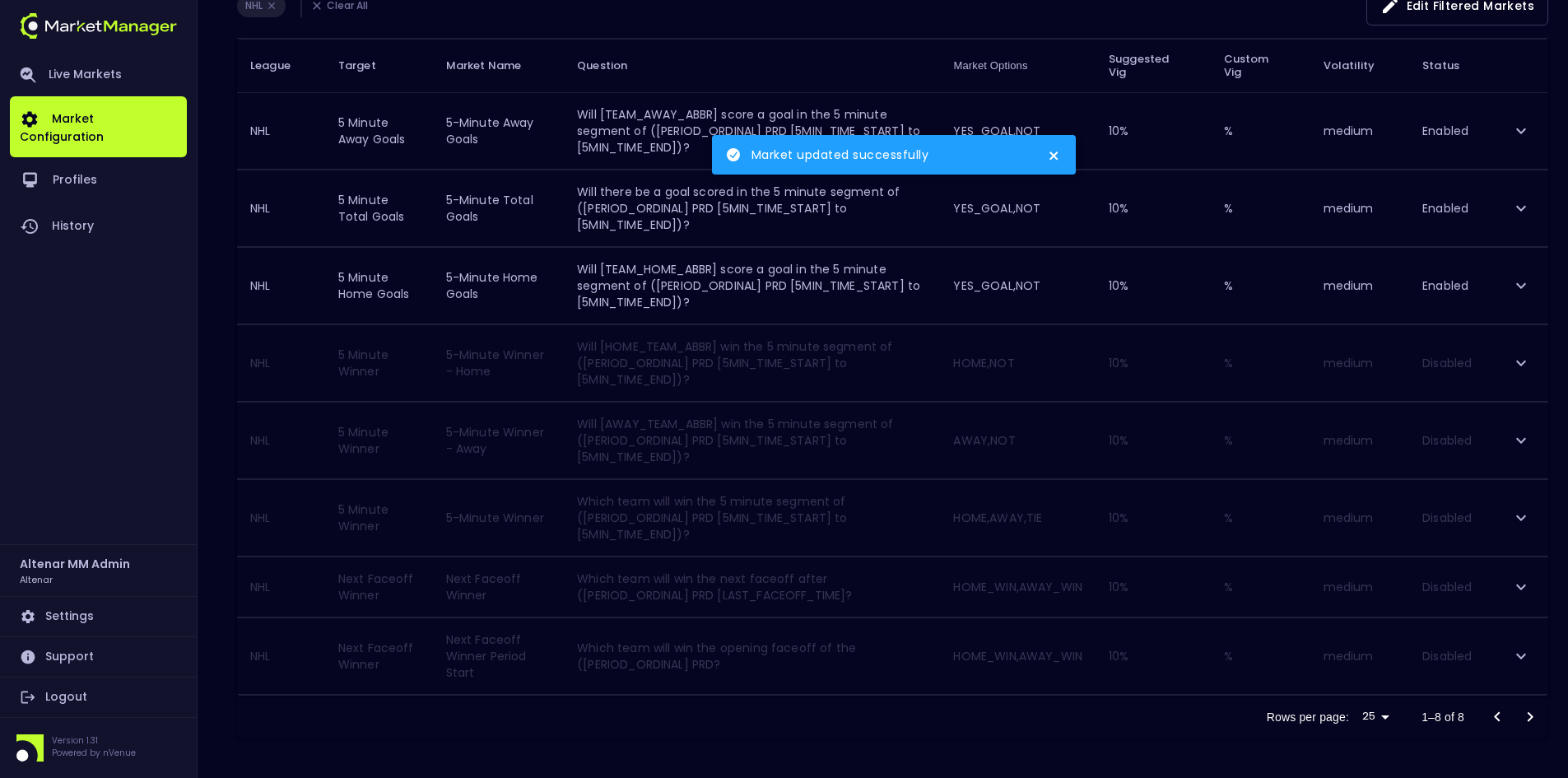
scroll to position [245, 0]
click at [1516, 520] on icon "expand row" at bounding box center [1521, 518] width 19 height 19
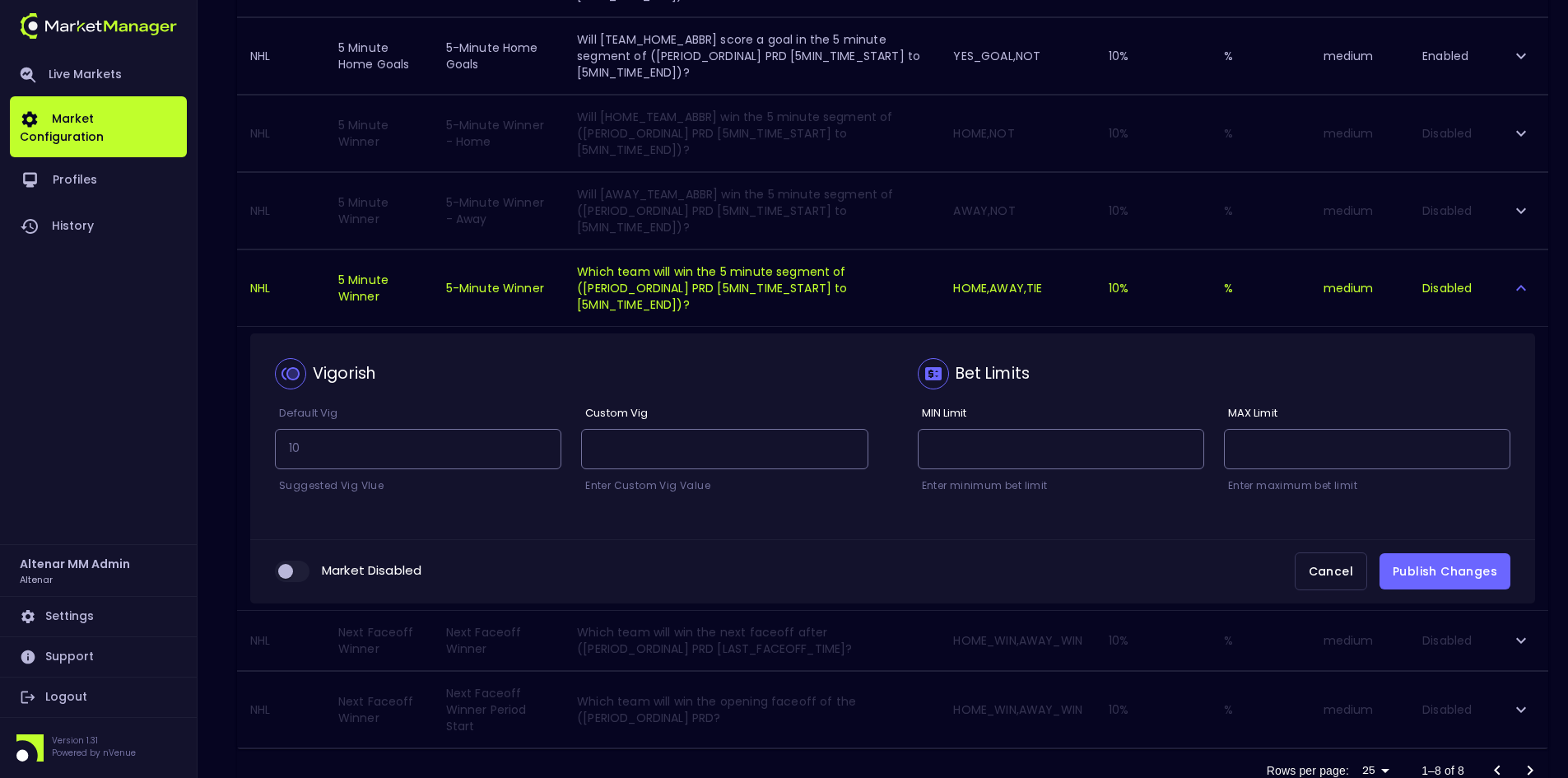
scroll to position [492, 0]
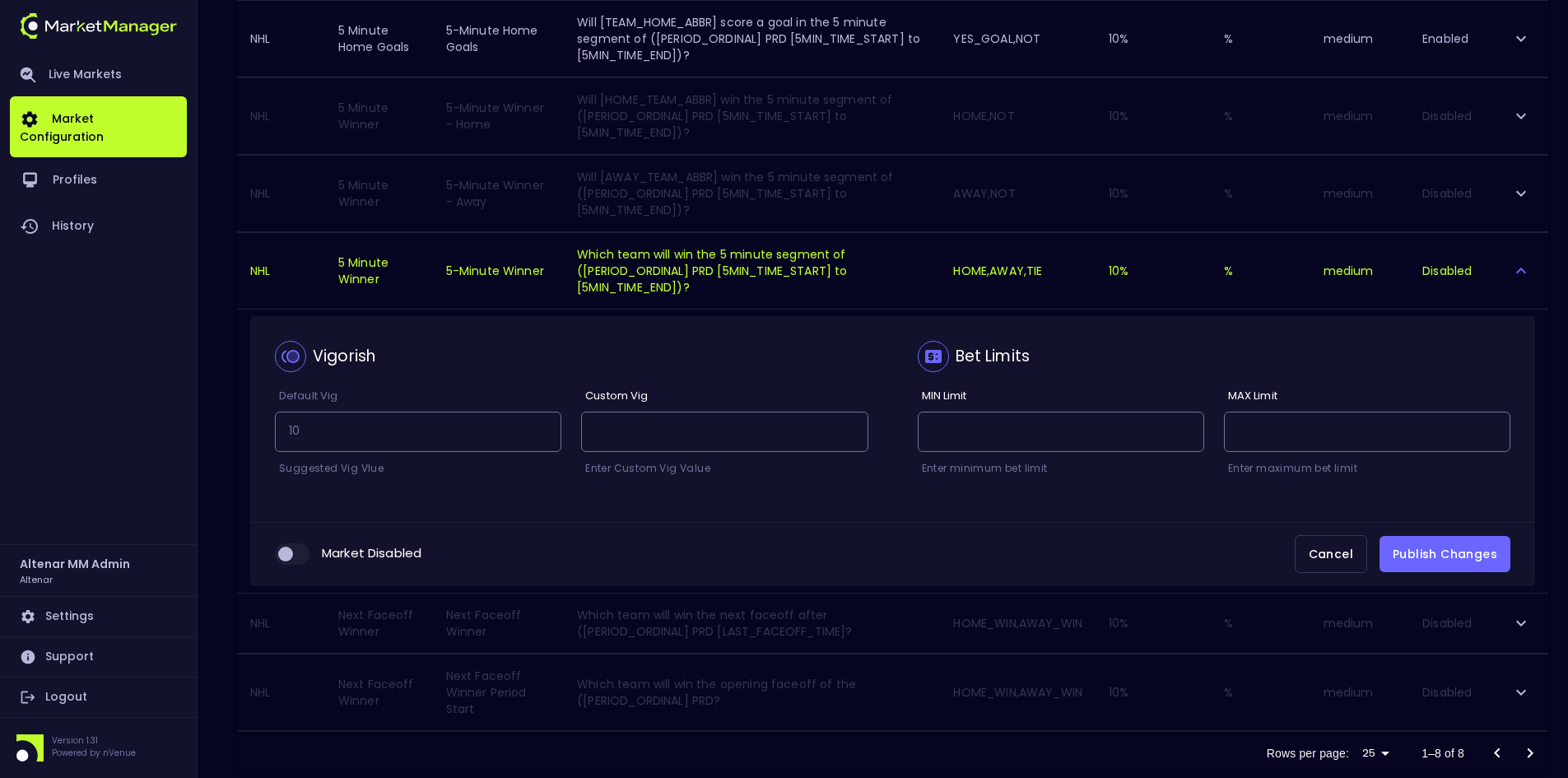
click at [296, 556] on input "collapsible table" at bounding box center [286, 554] width 44 height 14
checkbox input "true"
click at [1455, 562] on button "Publish Changes" at bounding box center [1444, 555] width 130 height 37
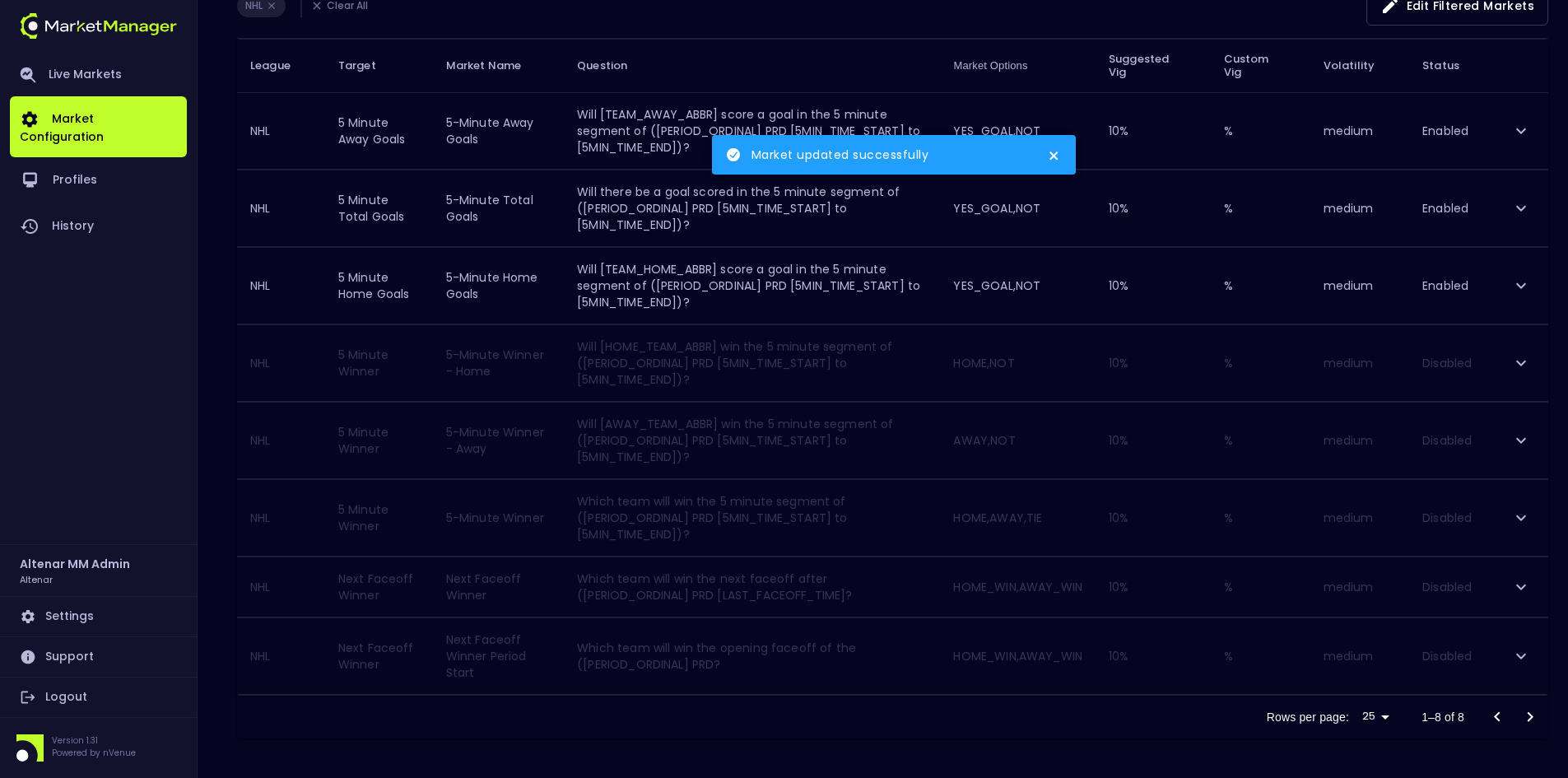
scroll to position [245, 0]
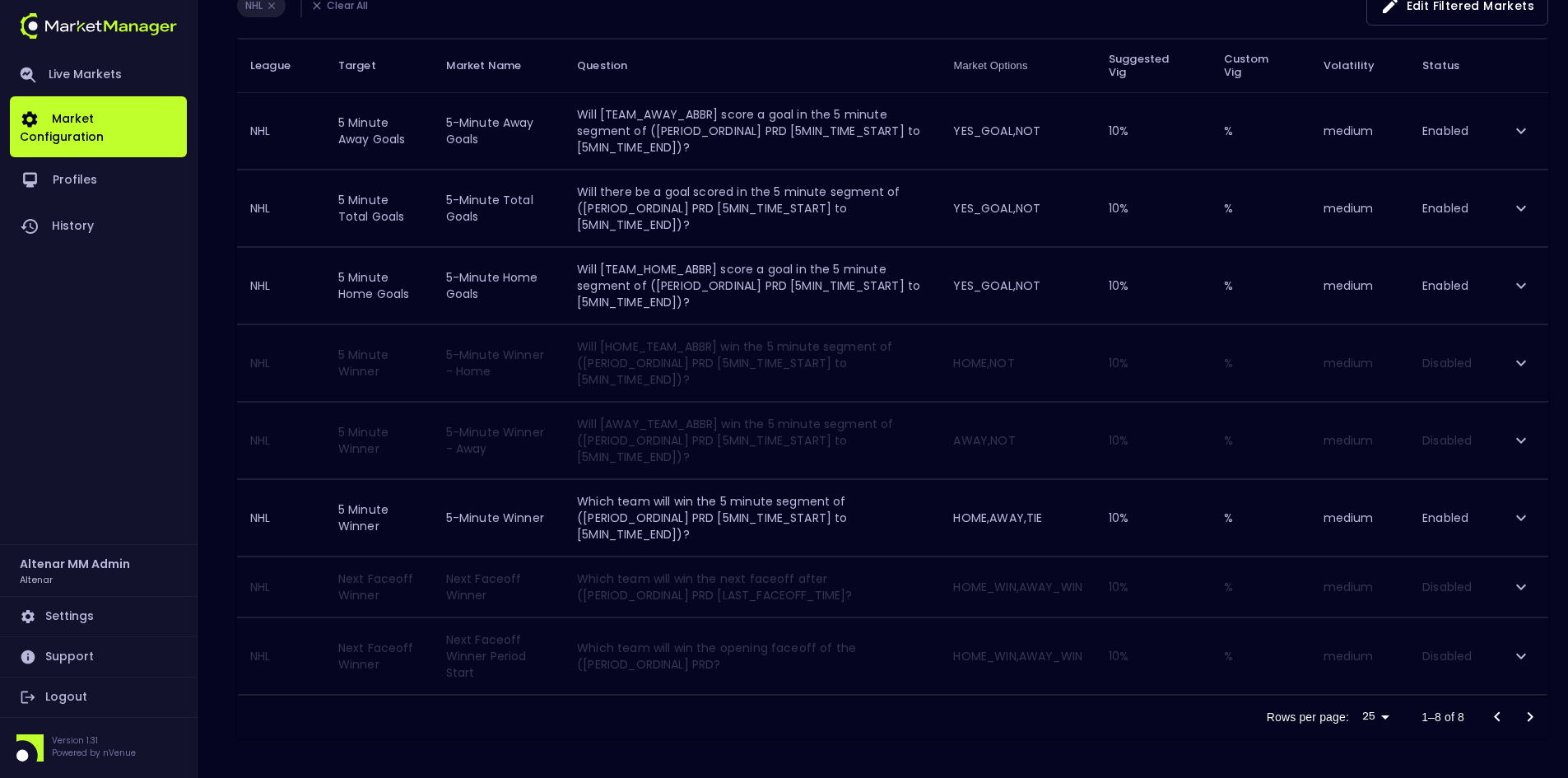
click at [1527, 583] on icon "expand row" at bounding box center [1521, 587] width 19 height 19
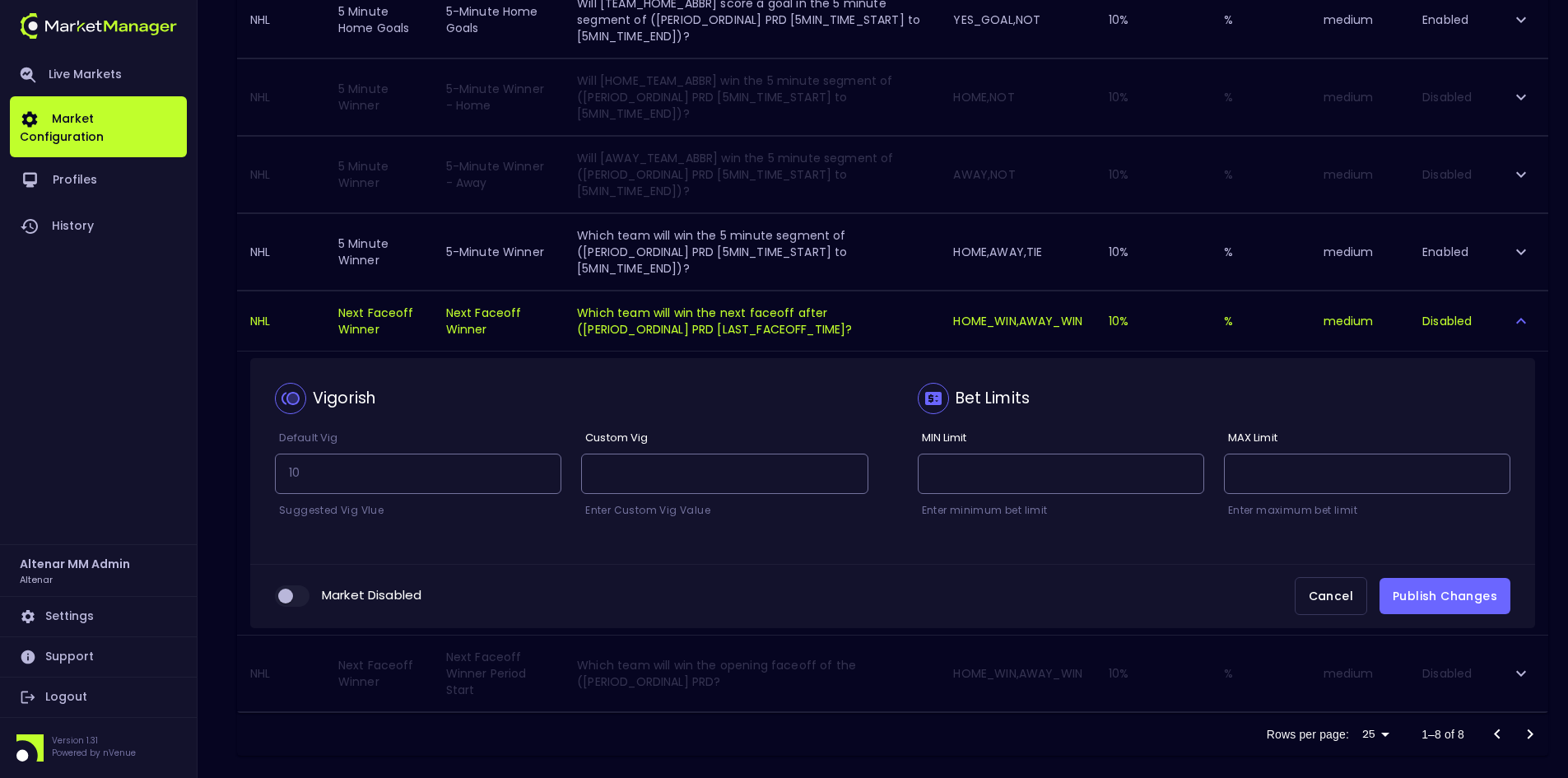
scroll to position [528, 0]
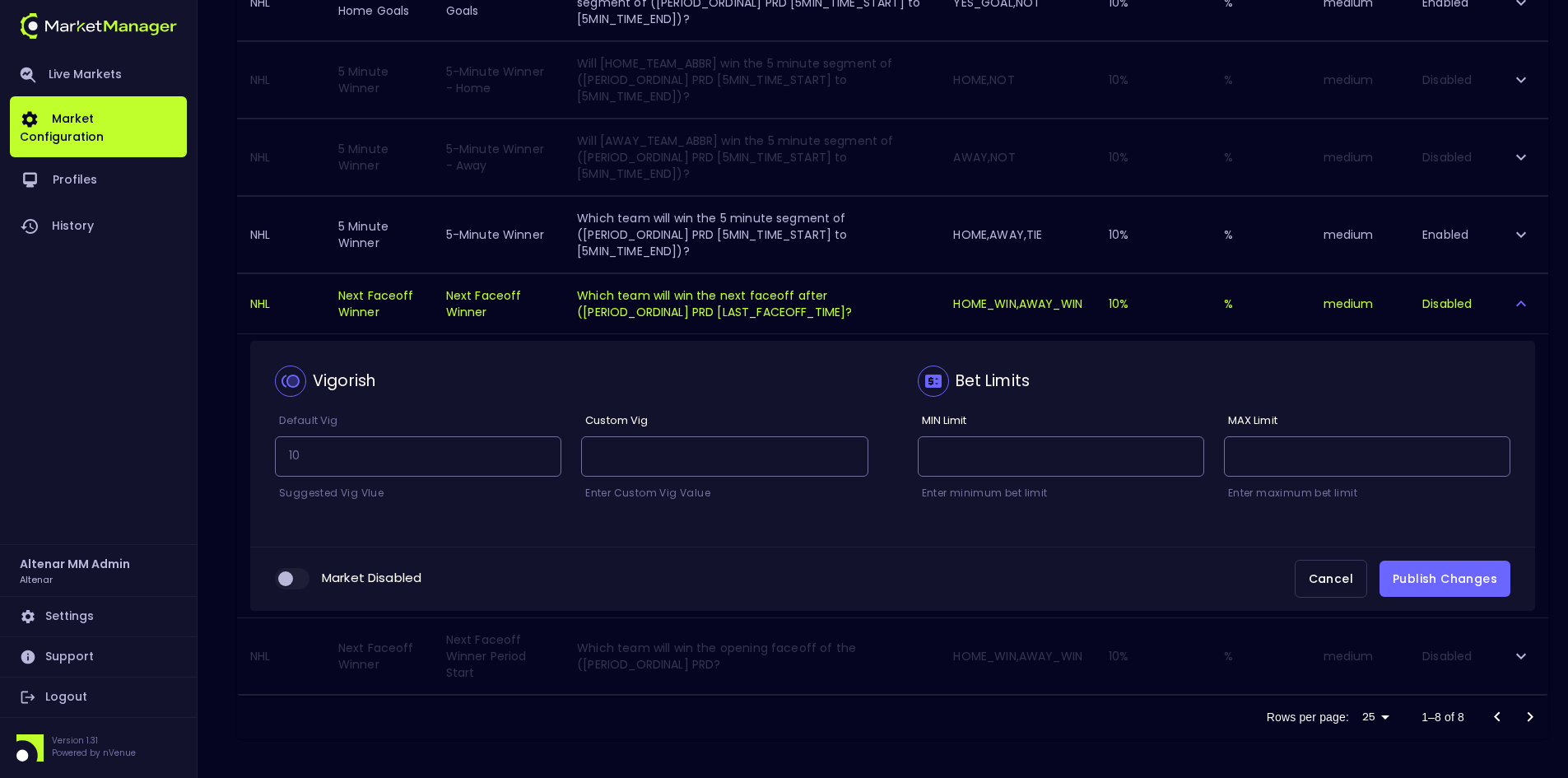
click at [291, 576] on input "collapsible table" at bounding box center [286, 578] width 44 height 14
checkbox input "true"
click at [1449, 573] on button "Publish Changes" at bounding box center [1444, 579] width 130 height 37
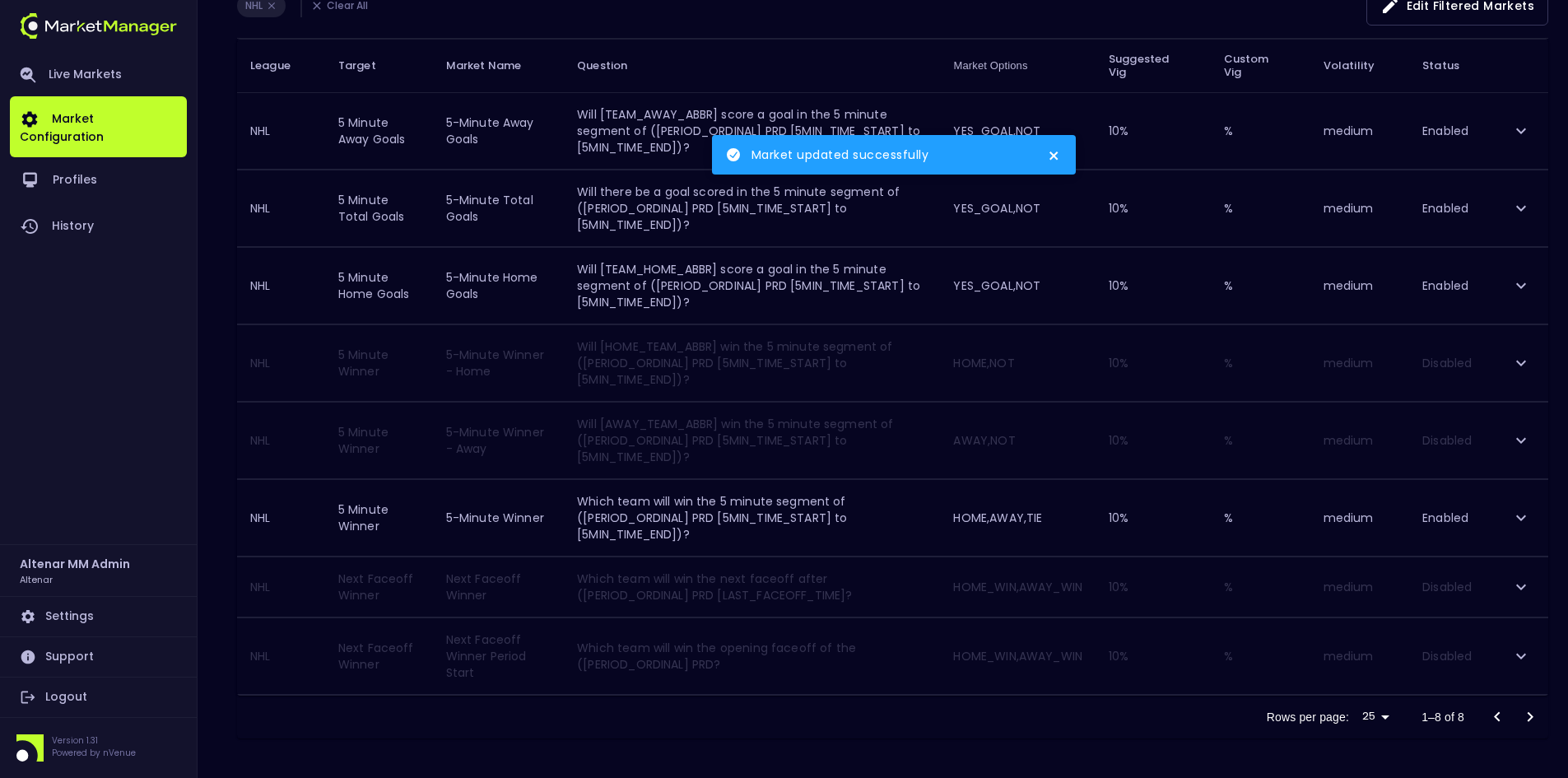
scroll to position [245, 0]
click at [1519, 586] on icon "expand row" at bounding box center [1521, 587] width 19 height 19
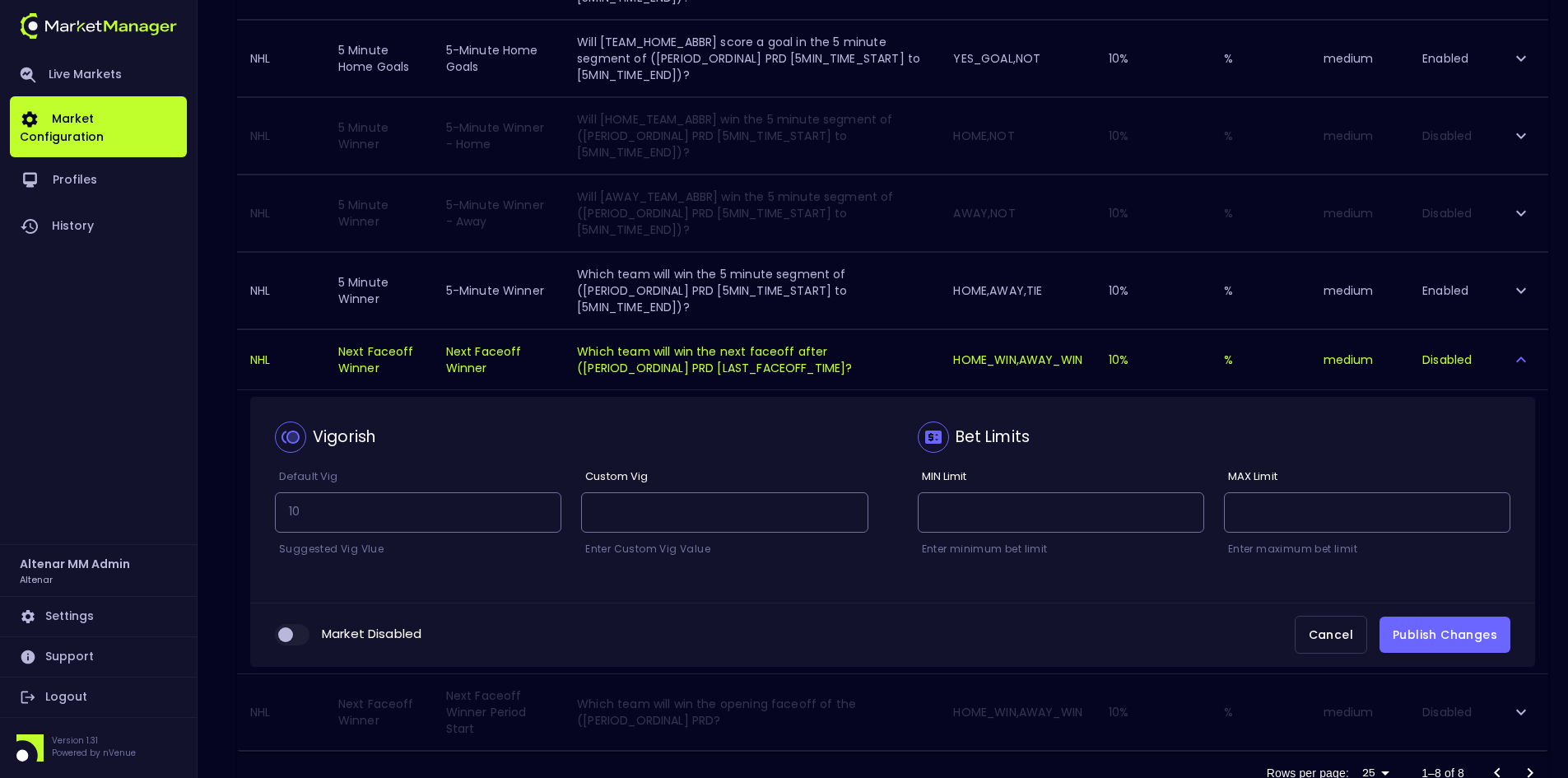
scroll to position [492, 0]
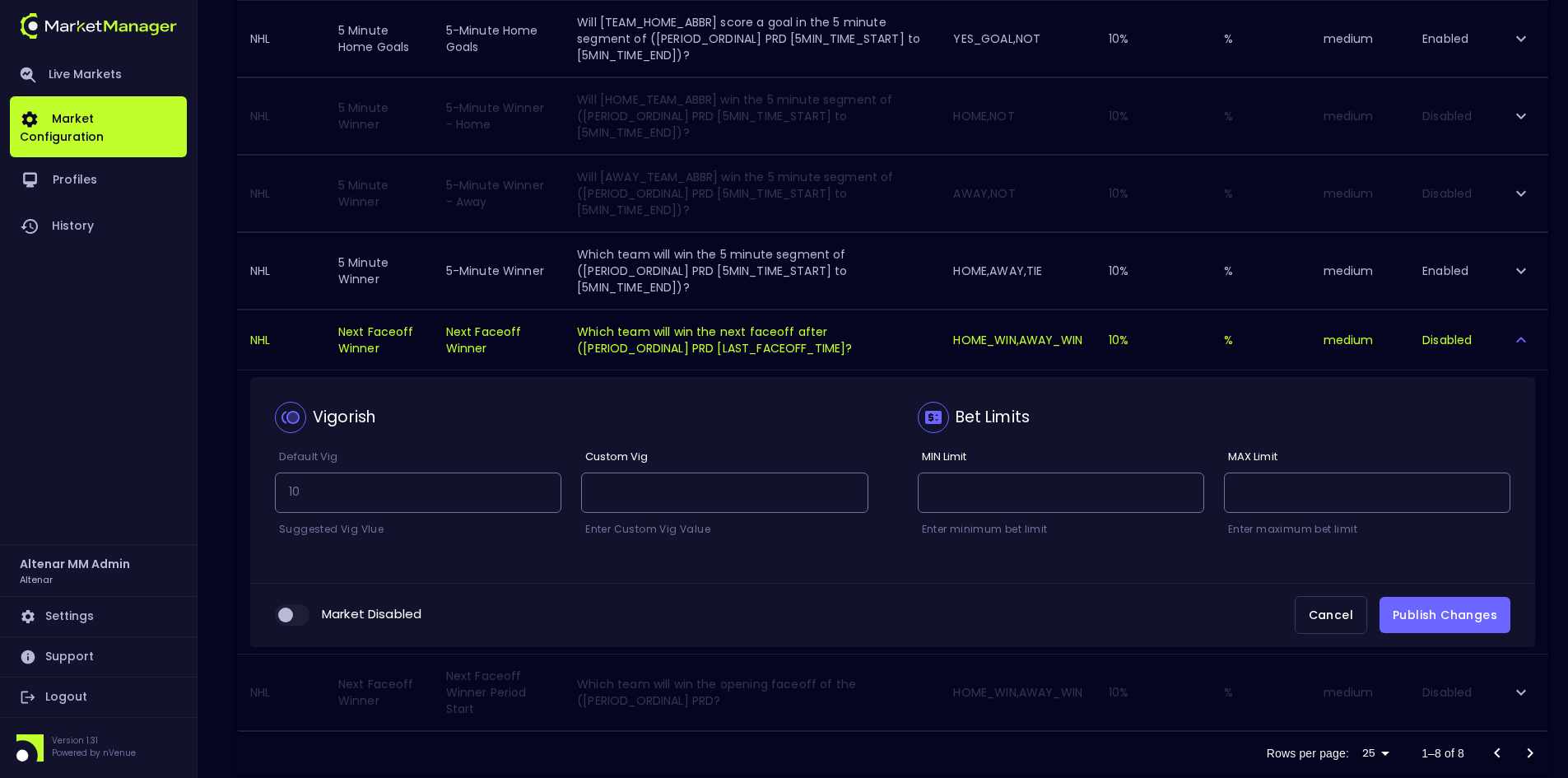
click at [299, 614] on input "collapsible table" at bounding box center [286, 615] width 44 height 14
checkbox input "true"
click at [1456, 613] on button "Publish Changes" at bounding box center [1444, 616] width 130 height 37
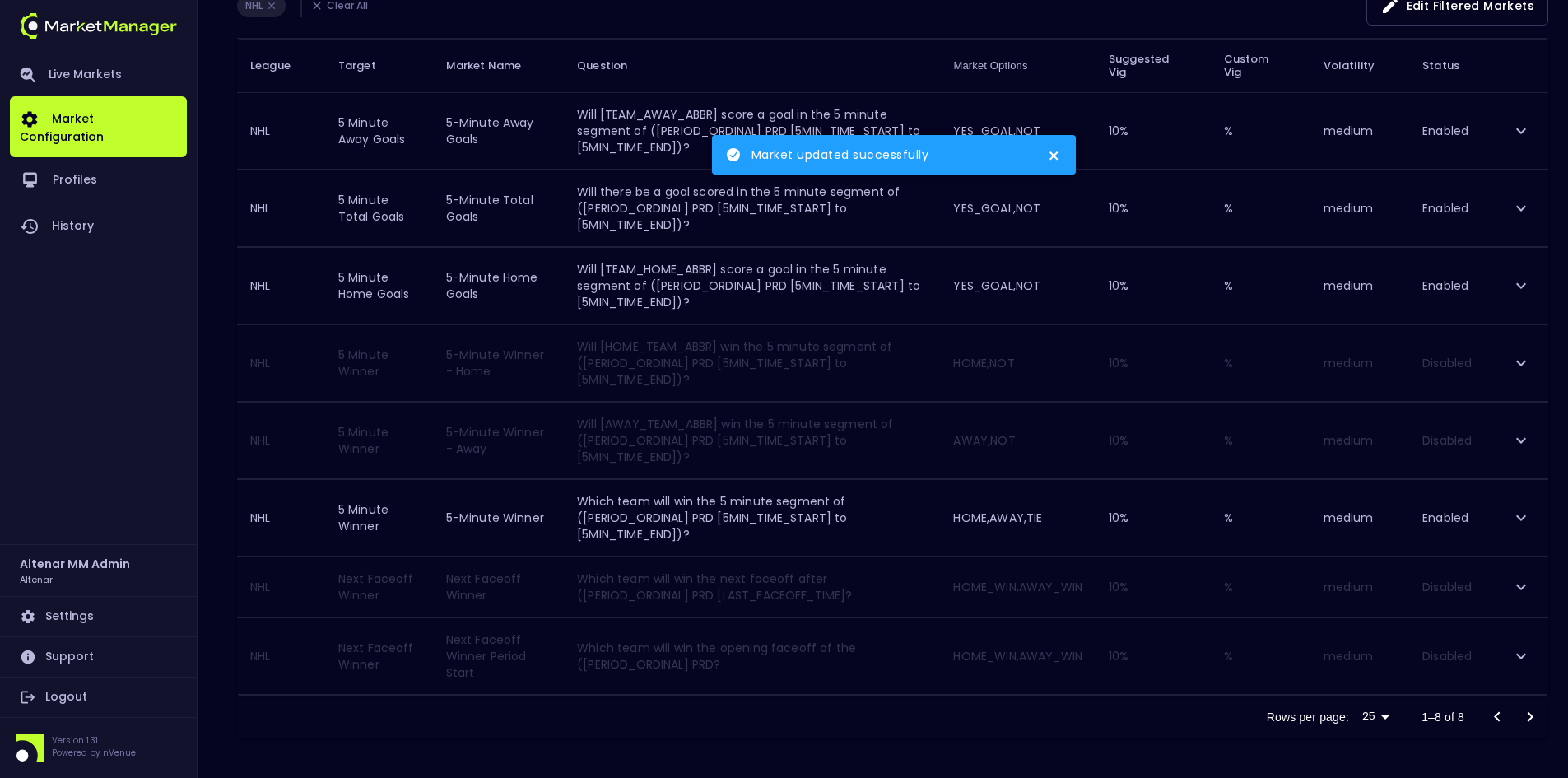
scroll to position [245, 0]
click at [1522, 654] on icon "expand row" at bounding box center [1521, 656] width 19 height 19
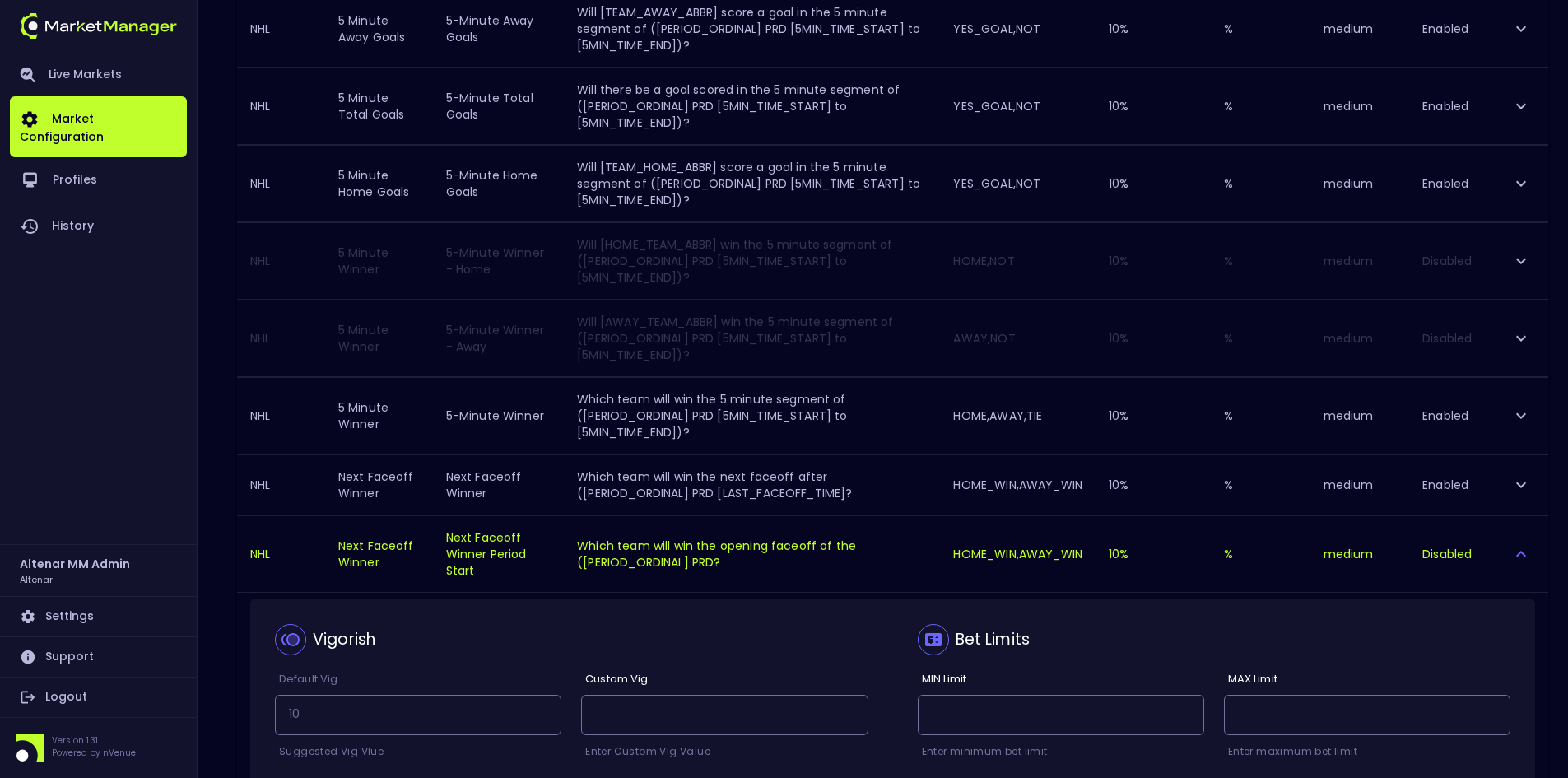
scroll to position [492, 0]
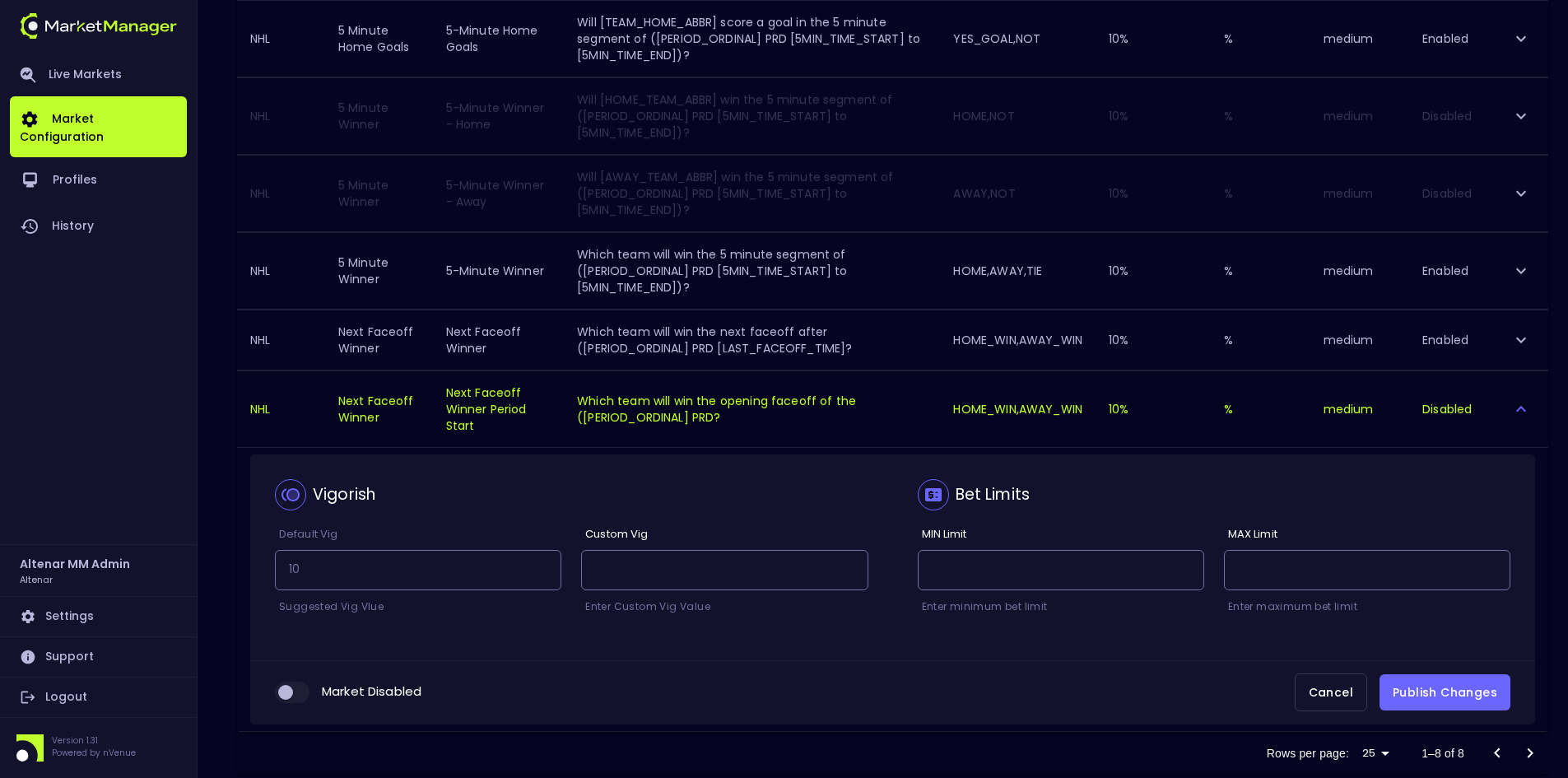
click at [305, 693] on input "collapsible table" at bounding box center [286, 692] width 44 height 14
checkbox input "true"
click at [1449, 691] on button "Publish Changes" at bounding box center [1444, 693] width 130 height 37
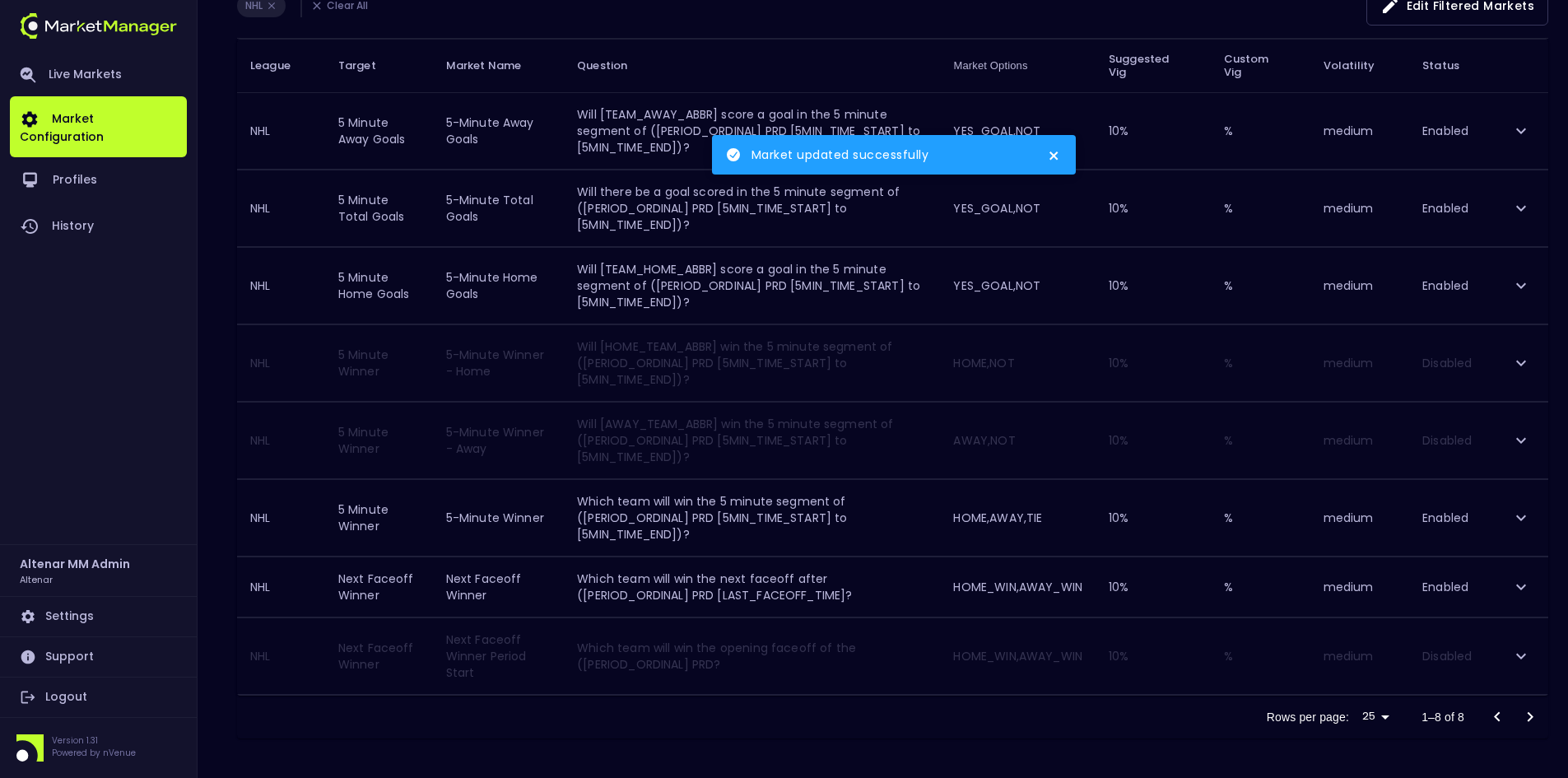
scroll to position [245, 0]
click at [1516, 654] on icon "expand row" at bounding box center [1521, 656] width 19 height 19
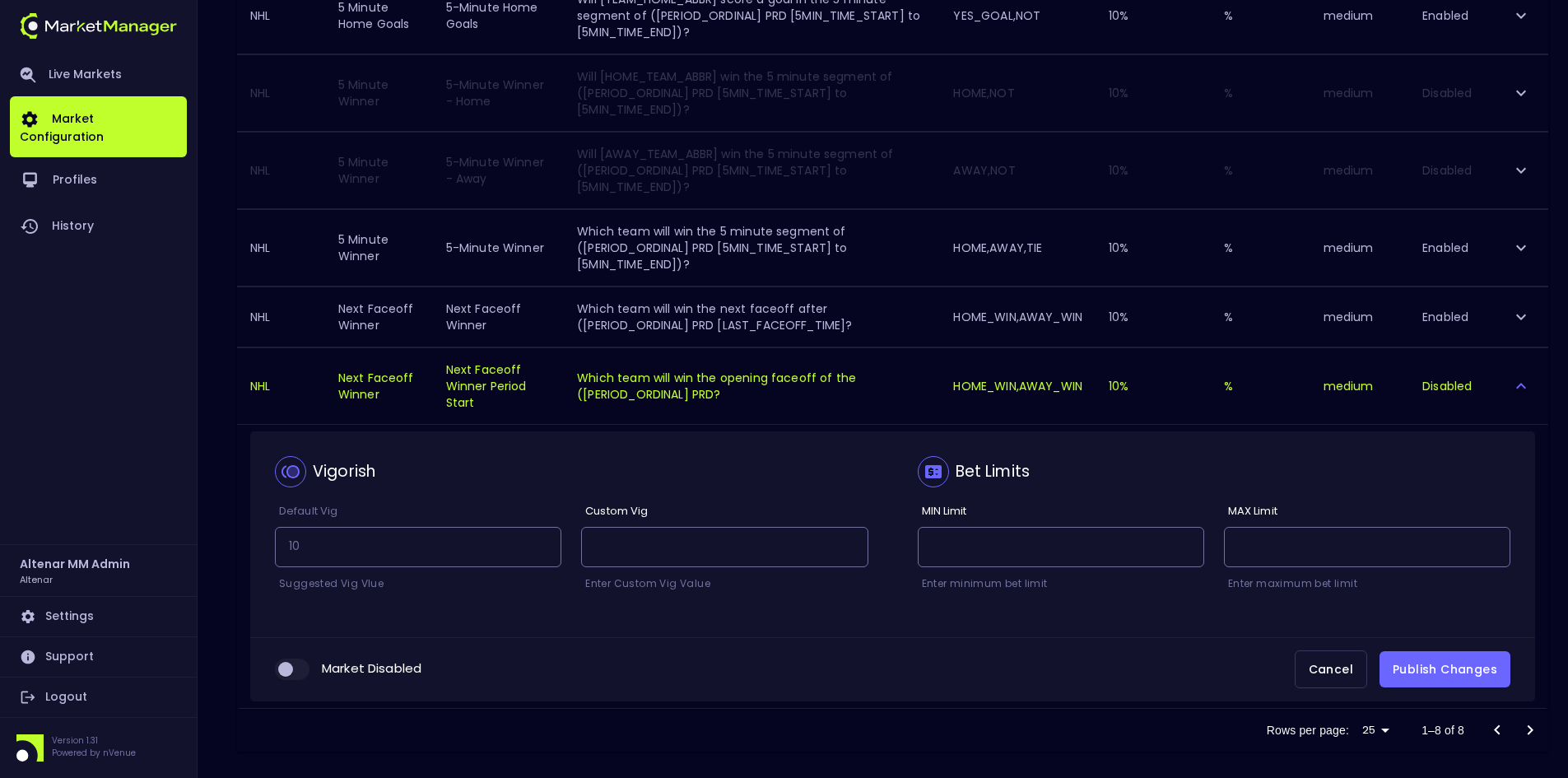
scroll to position [528, 0]
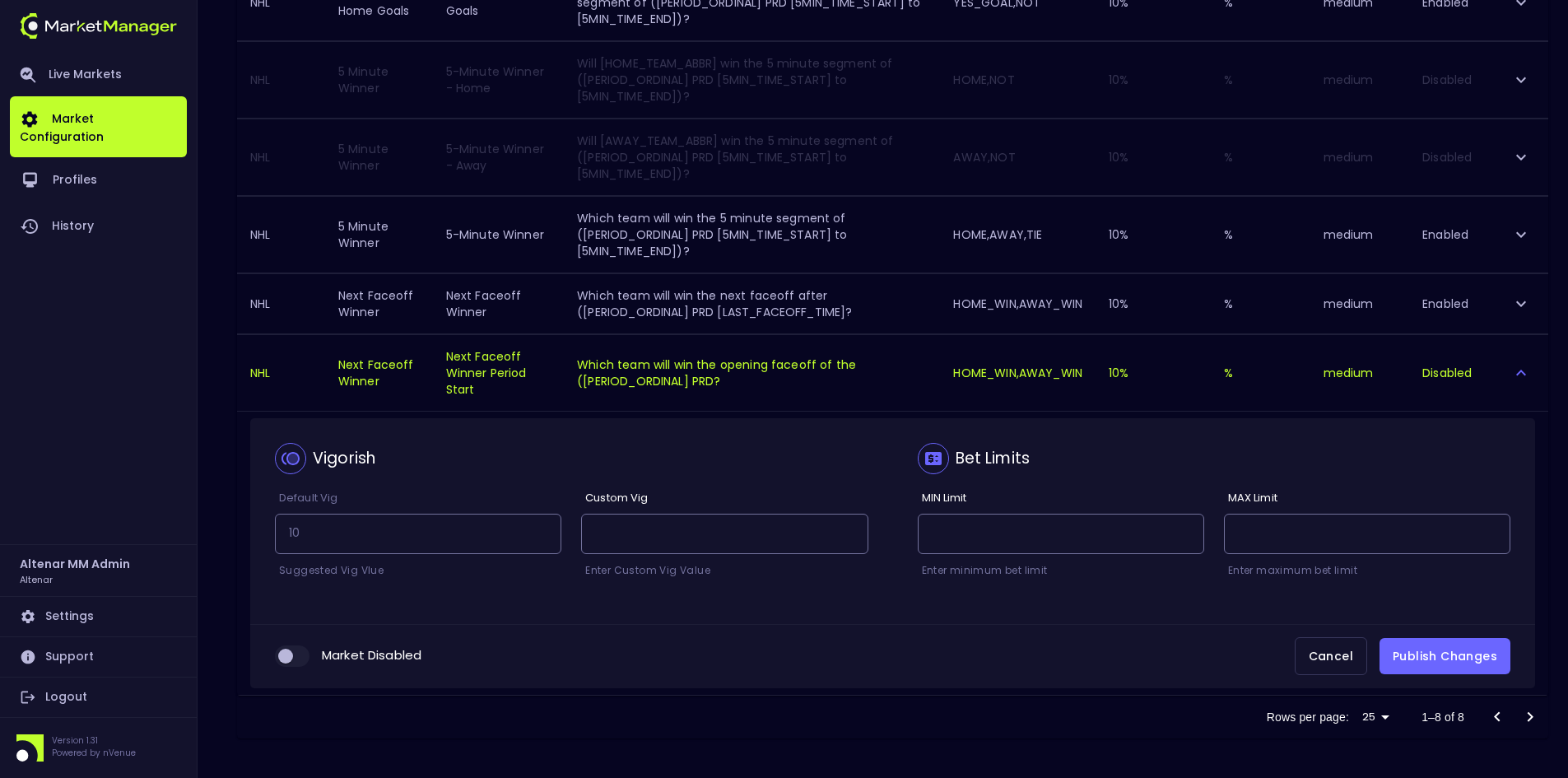
click at [299, 651] on input "collapsible table" at bounding box center [286, 655] width 44 height 14
checkbox input "true"
click at [1471, 658] on button "Publish Changes" at bounding box center [1444, 656] width 130 height 37
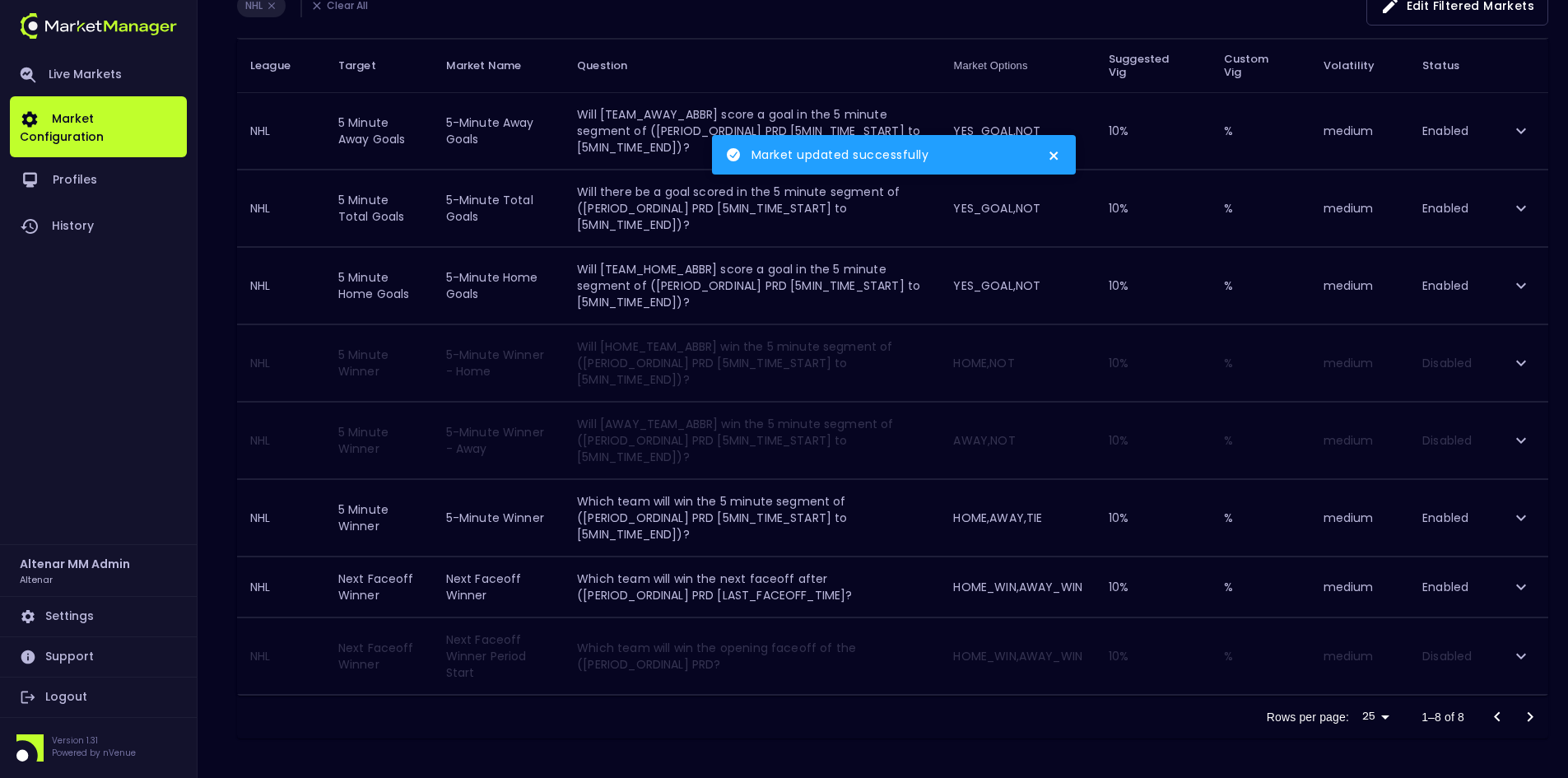
scroll to position [245, 0]
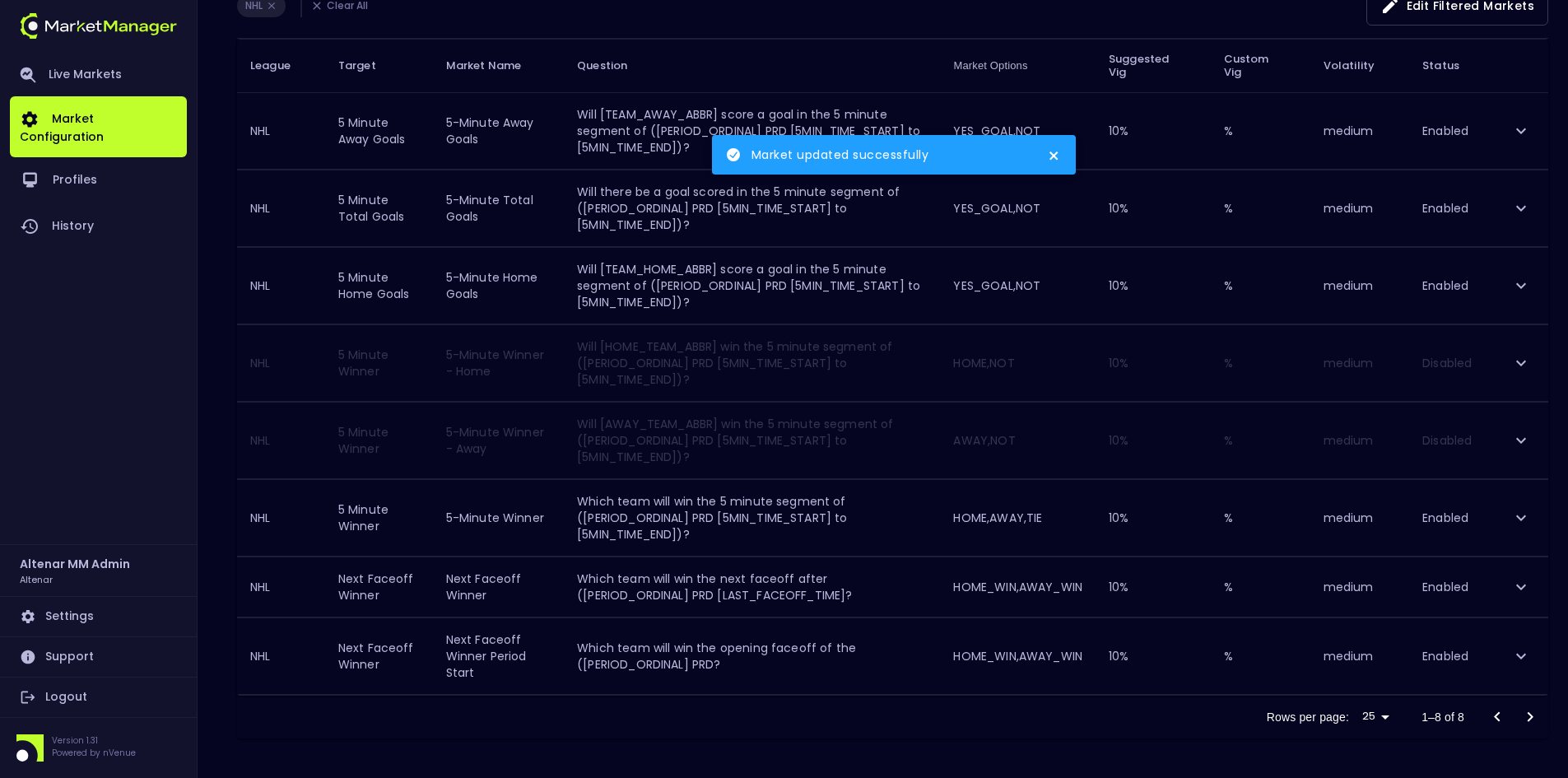
click at [862, 730] on div "Rows per page: 25 25 1–8 of 8" at bounding box center [892, 717] width 1311 height 43
